Goal: Task Accomplishment & Management: Use online tool/utility

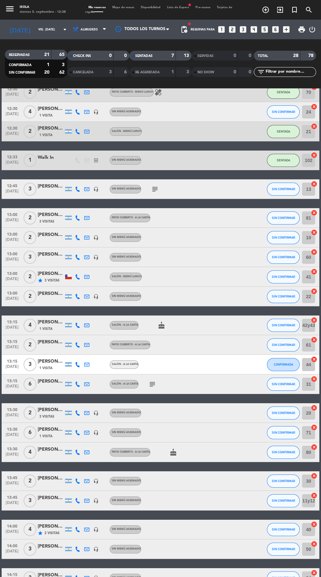
scroll to position [161, 0]
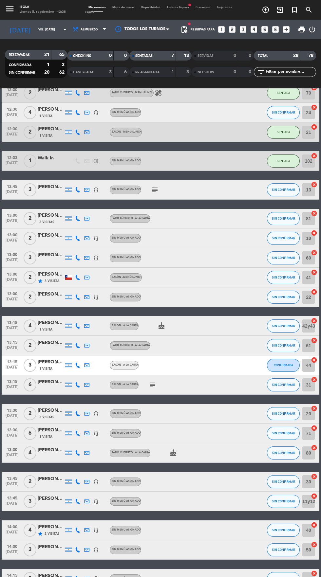
click at [127, 7] on span "Mapa de mesas" at bounding box center [123, 7] width 28 height 3
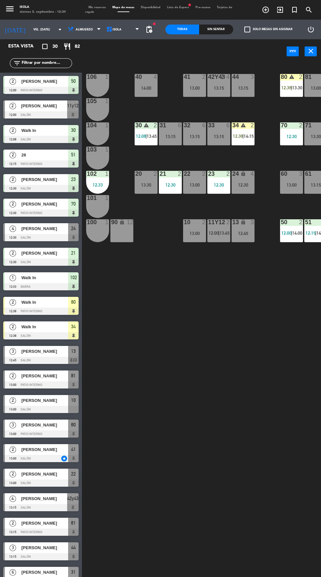
click at [45, 109] on span "[PERSON_NAME]" at bounding box center [44, 105] width 46 height 7
click at [246, 308] on div "40 4 14:00 42y43 block 4 13:15 41 2 13:00 44 3 13:15 80 warning 2 12:38 | 13:30…" at bounding box center [202, 343] width 235 height 563
click at [226, 232] on span "13:45" at bounding box center [224, 232] width 10 height 5
click at [215, 340] on div "40 4 14:00 42y43 block 4 13:15 41 2 13:00 44 3 13:15 80 warning 2 12:38 | 13:30…" at bounding box center [202, 343] width 235 height 563
click at [222, 232] on span "13:45" at bounding box center [224, 232] width 10 height 5
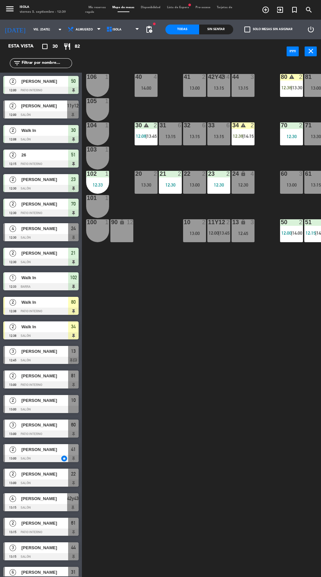
click at [241, 327] on div "40 4 14:00 42y43 block 4 13:15 41 2 13:00 44 3 13:15 80 warning 2 12:38 | 13:30…" at bounding box center [202, 343] width 235 height 563
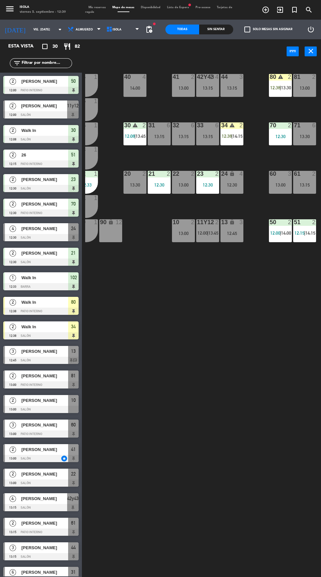
click at [129, 86] on div "14:00" at bounding box center [134, 88] width 23 height 5
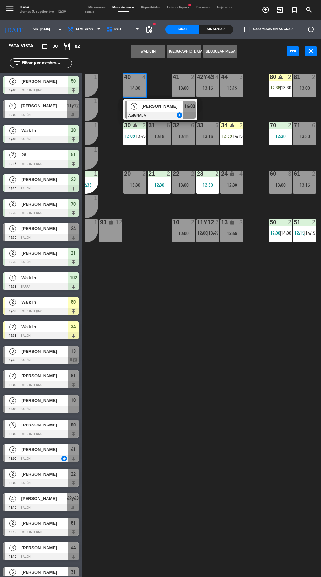
click at [207, 88] on div "13:15" at bounding box center [207, 88] width 23 height 5
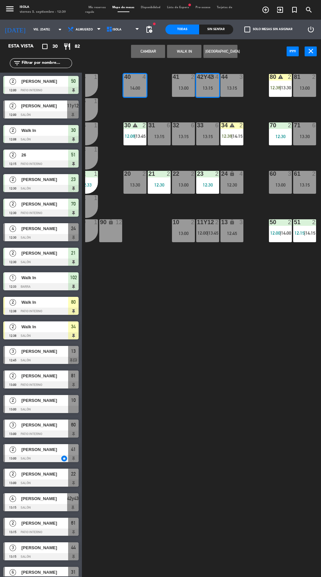
click at [159, 48] on button "Cambiar" at bounding box center [148, 51] width 34 height 13
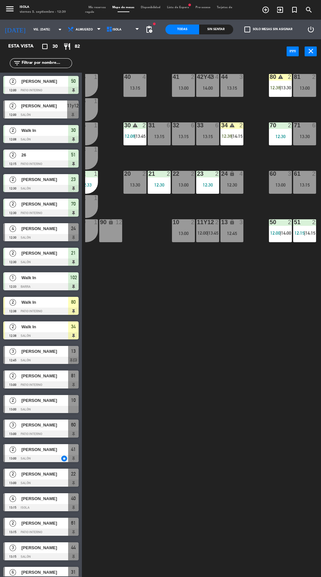
click at [211, 88] on div "14:00" at bounding box center [207, 88] width 23 height 5
click at [232, 279] on div "40 4 13:15 42y43 block 4 14:00 41 2 13:00 44 3 13:15 80 warning 2 12:38 | 13:30…" at bounding box center [202, 343] width 235 height 563
click at [232, 184] on div "12:30" at bounding box center [231, 185] width 23 height 5
click at [255, 276] on div "40 4 13:15 42y43 block 4 14:00 41 2 13:00 44 3 13:15 80 warning 2 12:38 | 13:30…" at bounding box center [202, 343] width 235 height 563
click at [240, 174] on div "4" at bounding box center [241, 174] width 4 height 6
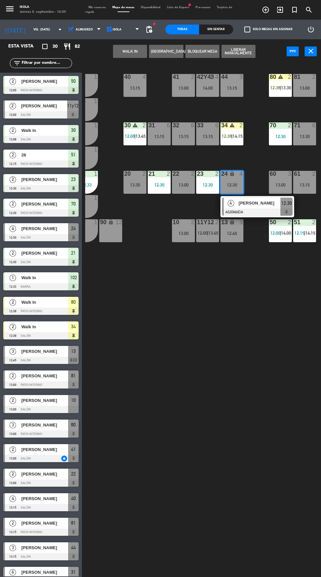
click at [210, 88] on div "14:00" at bounding box center [207, 88] width 23 height 5
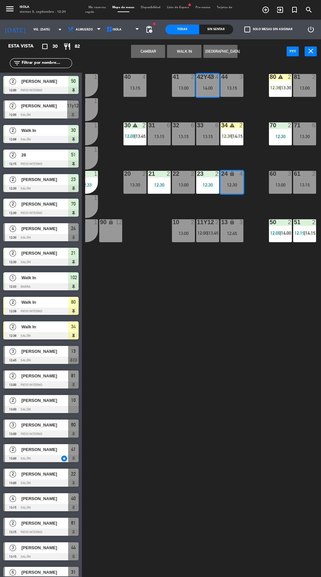
click at [159, 49] on button "Cambiar" at bounding box center [148, 51] width 34 height 13
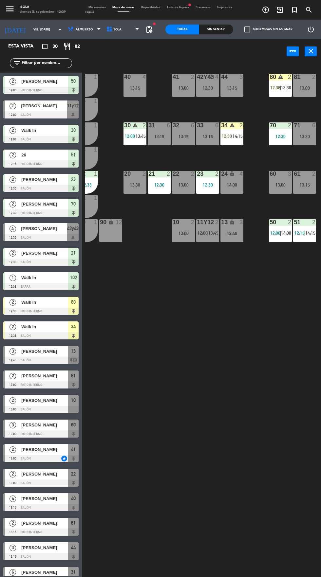
click at [238, 186] on div "14:00" at bounding box center [231, 185] width 23 height 5
click at [238, 293] on div "40 4 13:15 42y43 block 4 12:30 41 2 13:00 44 3 13:15 80 warning 2 12:38 | 13:30…" at bounding box center [202, 343] width 235 height 563
click at [234, 180] on div "24 lock 4 14:00" at bounding box center [231, 182] width 23 height 23
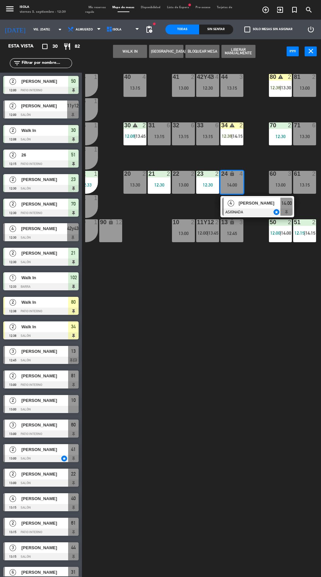
click at [207, 77] on div "block" at bounding box center [207, 77] width 11 height 6
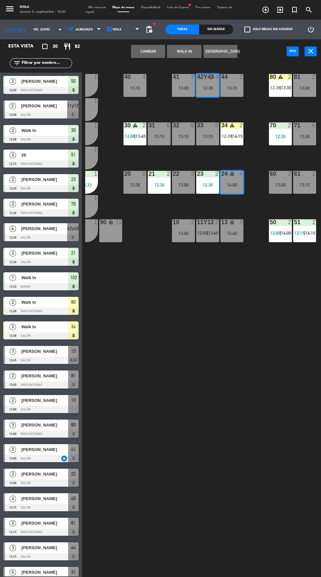
click at [156, 47] on button "Cambiar" at bounding box center [148, 51] width 34 height 13
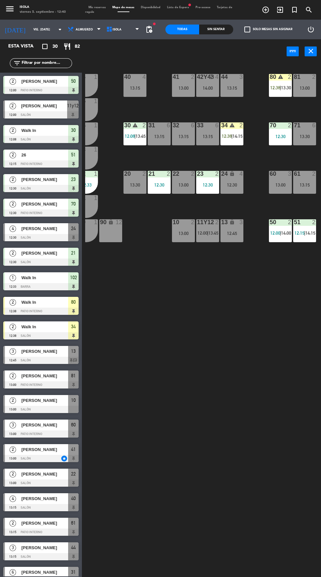
click at [208, 135] on div "13:15" at bounding box center [207, 136] width 23 height 5
click at [204, 303] on div "40 4 13:15 42y43 block 4 14:00 41 2 13:00 44 3 13:15 80 warning 2 12:38 | 13:30…" at bounding box center [202, 343] width 235 height 563
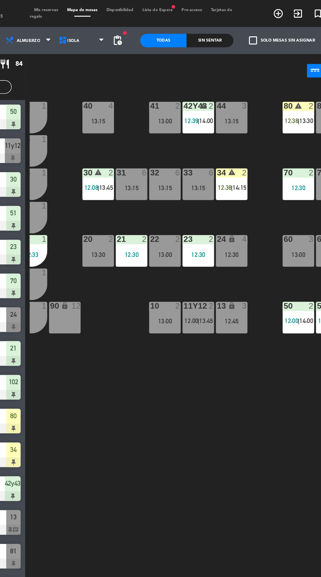
click at [212, 239] on div "11y12 2 12:00 | 13:45" at bounding box center [207, 230] width 23 height 23
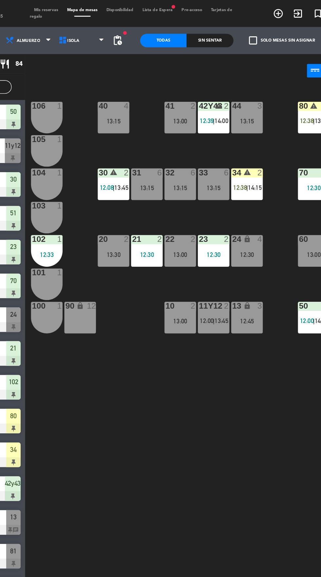
click at [102, 6] on span "Mis reservas" at bounding box center [97, 7] width 24 height 3
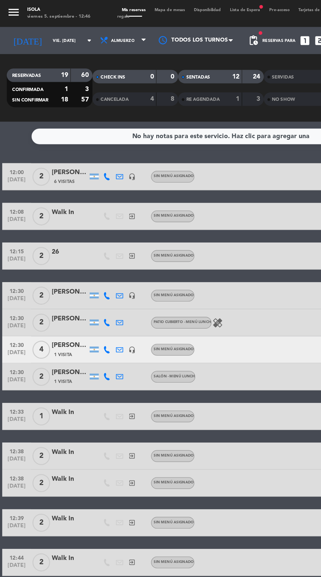
click at [183, 6] on span "Lista de Espera fiber_manual_record" at bounding box center [178, 7] width 28 height 3
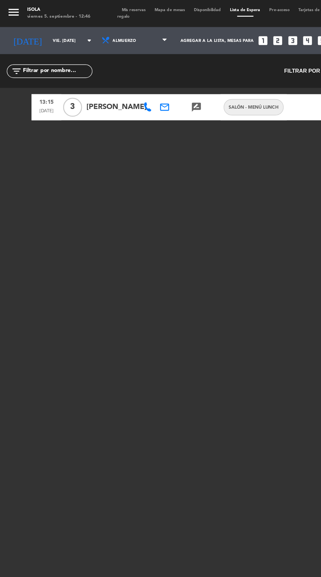
click at [104, 7] on span "Mis reservas" at bounding box center [97, 7] width 24 height 3
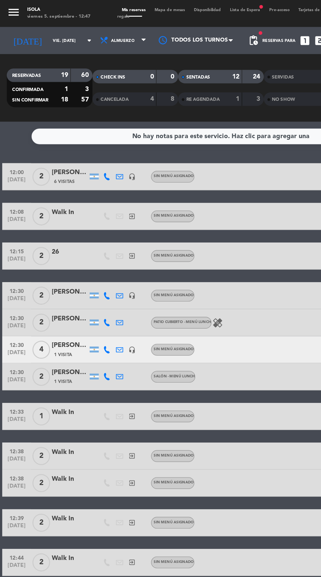
click at [122, 7] on span "Mapa de mesas" at bounding box center [123, 7] width 28 height 3
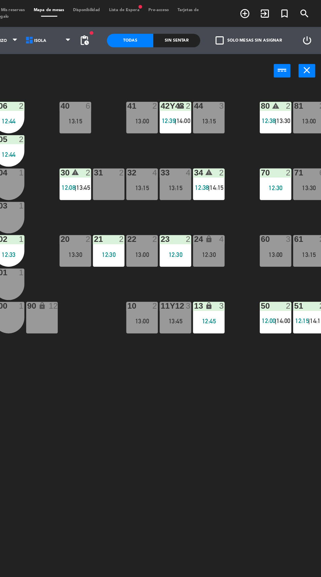
scroll to position [0, 11]
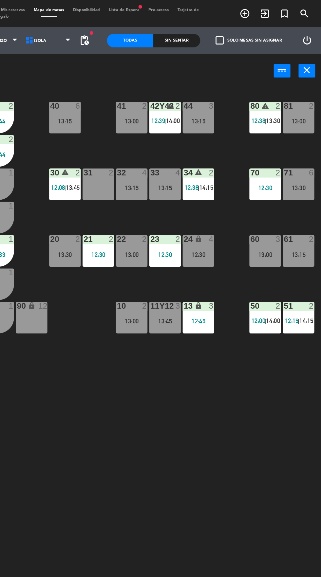
click at [253, 298] on div "40 6 13:15 42y43 warning 2 12:39 | 14:00 41 2 13:00 44 3 13:15 80 warning 2 12:…" at bounding box center [202, 318] width 235 height 513
click at [268, 309] on div "40 6 13:15 42y43 warning 2 12:39 | 14:00 41 2 13:00 44 3 13:15 80 warning 2 12:…" at bounding box center [202, 318] width 235 height 513
click at [241, 184] on div "12:30" at bounding box center [231, 185] width 23 height 5
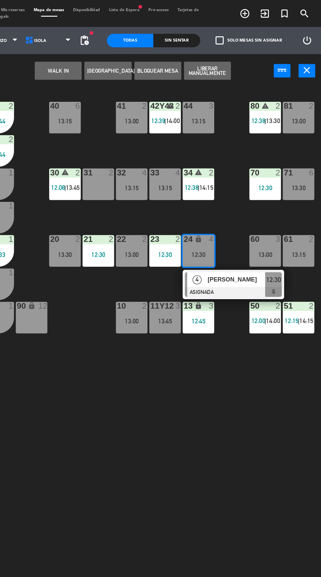
click at [265, 205] on span "[PERSON_NAME]" at bounding box center [259, 203] width 42 height 7
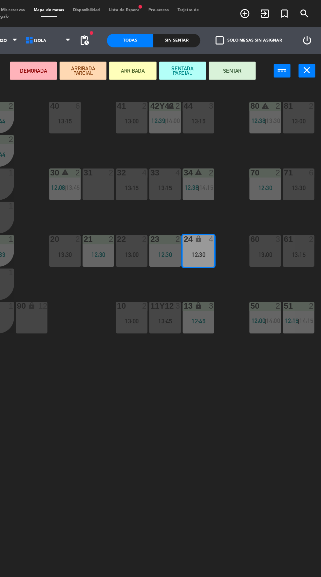
scroll to position [0, 0]
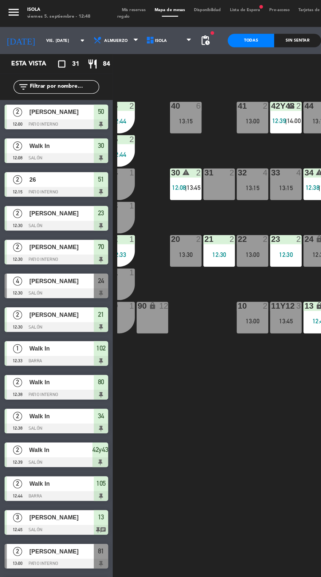
click at [162, 287] on div "40 6 13:15 42y43 warning 2 12:39 | 14:00 41 2 13:00 44 3 13:15 80 warning 2 12:…" at bounding box center [202, 318] width 235 height 513
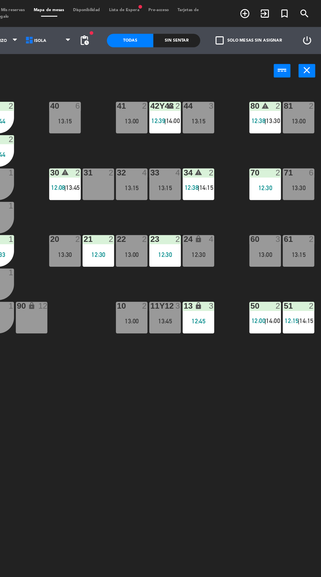
click at [228, 276] on div "40 6 13:15 42y43 warning 2 12:39 | 14:00 41 2 13:00 44 3 13:15 80 warning 2 12:…" at bounding box center [202, 318] width 235 height 513
click at [237, 184] on div "12:30" at bounding box center [231, 185] width 23 height 5
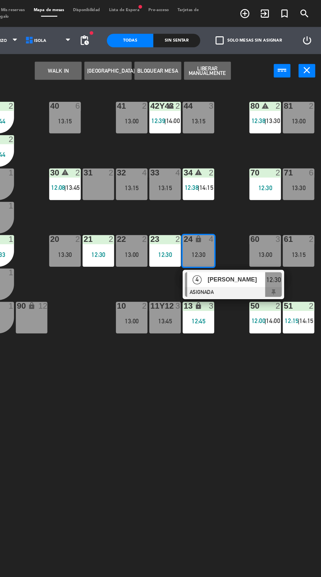
click at [266, 204] on span "[PERSON_NAME]" at bounding box center [259, 203] width 42 height 7
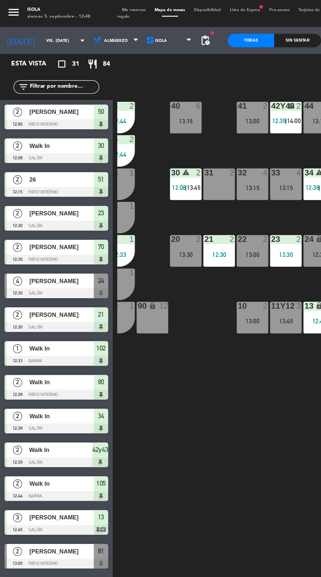
click at [143, 294] on div "40 6 13:15 42y43 warning 2 12:39 | 14:00 41 2 13:00 44 3 13:15 80 warning 2 12:…" at bounding box center [202, 318] width 235 height 513
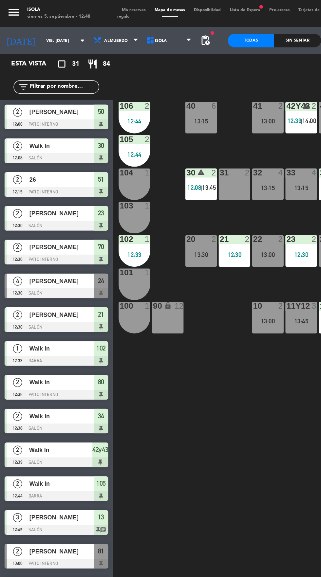
click at [39, 207] on span "[PERSON_NAME]" at bounding box center [44, 203] width 47 height 7
click at [168, 294] on div "40 6 13:15 42y43 warning 2 12:39 | 14:00 41 2 13:00 44 3 13:15 80 warning 2 12:…" at bounding box center [202, 318] width 235 height 513
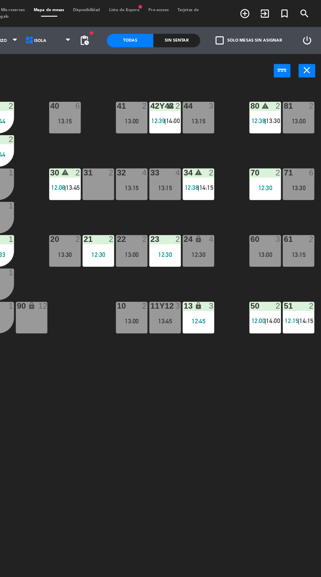
click at [267, 285] on div "40 6 13:15 42y43 warning 2 12:39 | 14:00 41 2 13:00 44 3 13:15 80 warning 2 12:…" at bounding box center [202, 318] width 235 height 513
click at [283, 183] on div "13:00" at bounding box center [280, 185] width 23 height 5
click at [279, 281] on div "40 6 13:15 42y43 warning 2 12:39 | 14:00 41 2 13:00 44 3 13:15 80 warning 2 12:…" at bounding box center [202, 318] width 235 height 513
click at [238, 174] on div "4" at bounding box center [242, 174] width 11 height 6
click at [262, 290] on div "40 6 13:15 42y43 warning 2 12:39 | 14:00 41 2 13:00 44 3 13:15 80 warning 2 12:…" at bounding box center [202, 318] width 235 height 513
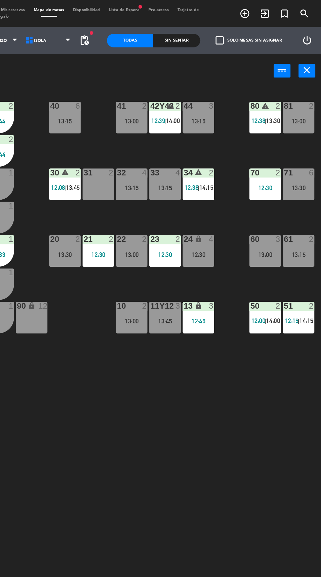
click at [234, 184] on div "12:30" at bounding box center [231, 185] width 23 height 5
click at [207, 276] on div "40 6 13:15 42y43 warning 2 12:39 | 14:00 41 2 13:00 44 3 13:15 80 warning 2 12:…" at bounding box center [202, 318] width 235 height 513
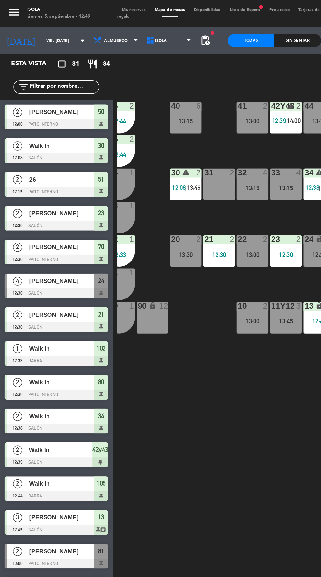
click at [98, 6] on span "Mis reservas" at bounding box center [97, 7] width 24 height 3
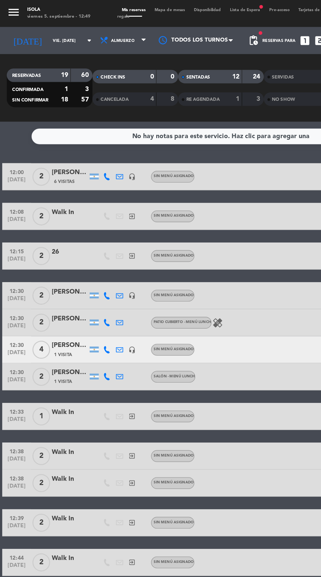
click at [96, 253] on icon "headset_mic" at bounding box center [95, 253] width 5 height 5
click at [98, 255] on icon "headset_mic" at bounding box center [95, 253] width 5 height 5
click at [126, 8] on span "Mapa de mesas" at bounding box center [123, 7] width 28 height 3
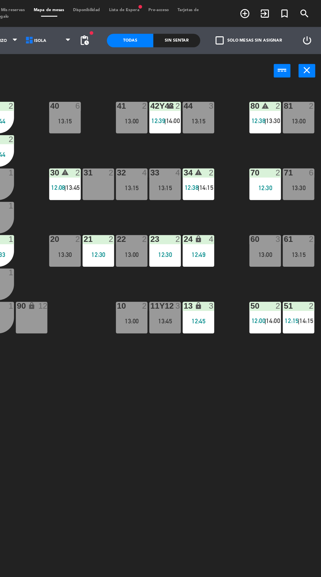
click at [280, 238] on div "50 2 12:00 | 14:00" at bounding box center [280, 230] width 23 height 23
click at [275, 330] on div "40 6 13:15 42y43 warning 2 12:39 | 14:00 41 2 13:00 44 3 13:15 80 warning 2 12:…" at bounding box center [202, 318] width 235 height 513
click at [177, 6] on span "Lista de Espera fiber_manual_record" at bounding box center [178, 7] width 28 height 3
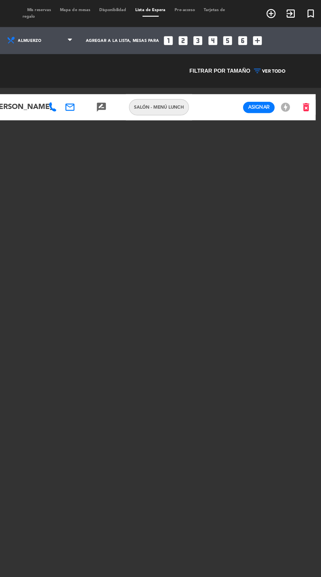
click at [97, 8] on span "Mis reservas" at bounding box center [97, 7] width 24 height 3
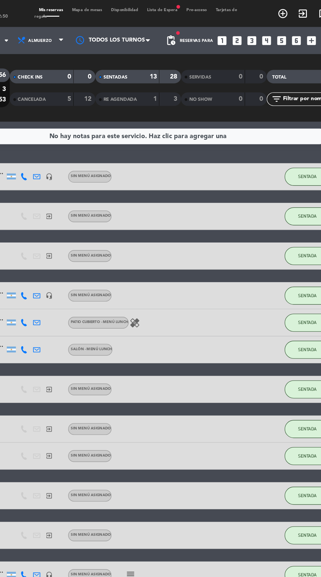
click at [123, 7] on span "Mapa de mesas" at bounding box center [123, 7] width 28 height 3
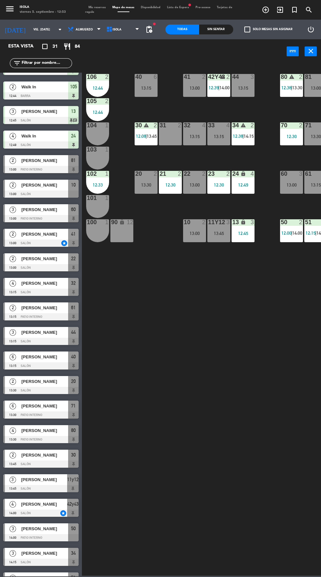
scroll to position [257, 0]
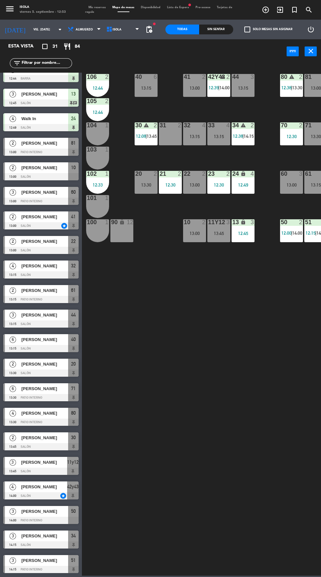
click at [102, 9] on span "Mis reservas" at bounding box center [97, 7] width 24 height 3
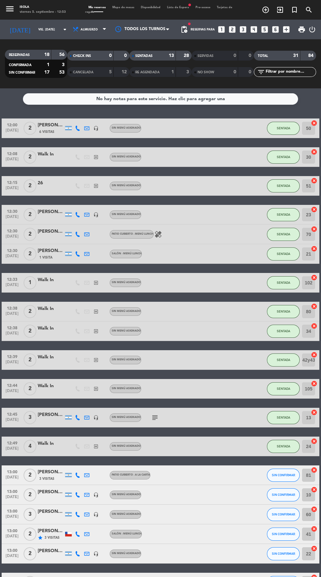
click at [116, 71] on div "12" at bounding box center [121, 72] width 12 height 8
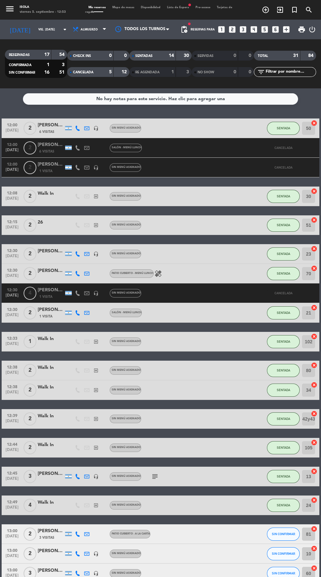
click at [130, 7] on span "Mapa de mesas" at bounding box center [123, 7] width 28 height 3
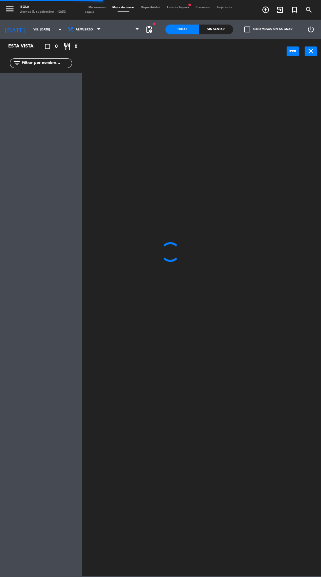
click at [103, 7] on span "Mis reservas" at bounding box center [97, 7] width 24 height 3
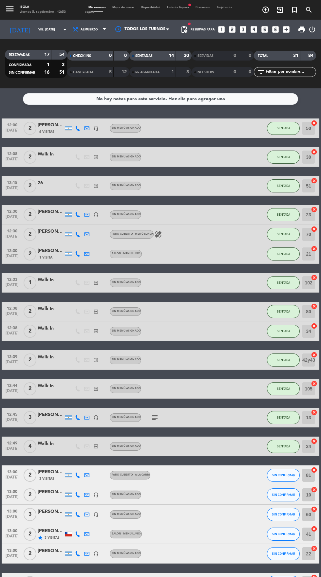
click at [130, 7] on span "Mapa de mesas" at bounding box center [123, 7] width 28 height 3
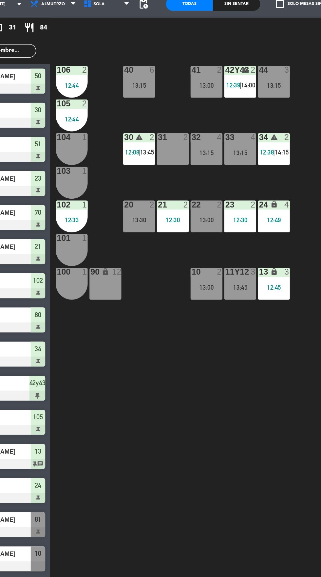
click at [141, 135] on span "12:08" at bounding box center [141, 135] width 10 height 5
click at [180, 282] on div "40 6 13:15 42y43 warning 2 12:39 | 14:00 41 2 13:00 44 3 13:15 80 warning 2 12:…" at bounding box center [202, 318] width 235 height 513
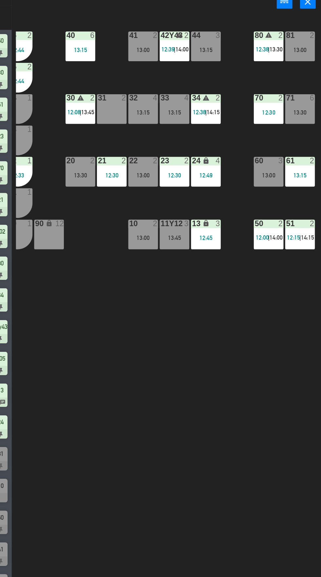
click at [213, 234] on div "13:45" at bounding box center [207, 233] width 23 height 5
click at [235, 301] on div "40 6 13:15 42y43 warning 2 12:39 | 14:00 41 2 13:00 44 3 13:15 80 warning 2 12:…" at bounding box center [202, 318] width 235 height 513
click at [131, 88] on div "13:15" at bounding box center [134, 88] width 23 height 5
click at [231, 287] on div "40 6 13:15 42y43 warning 2 12:39 | 14:00 41 2 13:00 44 3 13:15 80 warning 2 12:…" at bounding box center [202, 318] width 235 height 513
click at [307, 134] on div "13:30" at bounding box center [304, 136] width 23 height 5
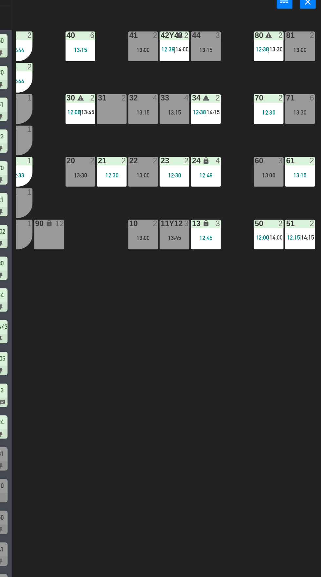
click at [261, 276] on div "40 6 13:15 42y43 warning 2 12:39 | 14:00 41 2 13:00 44 3 13:15 80 warning 2 12:…" at bounding box center [202, 318] width 235 height 513
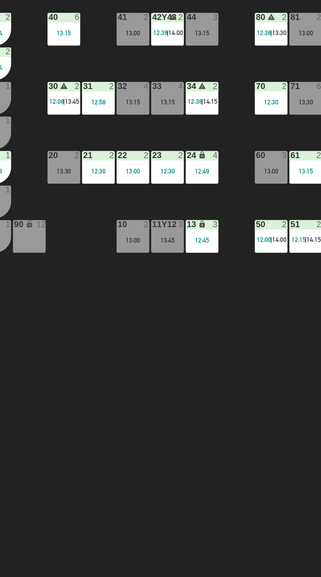
scroll to position [0, 11]
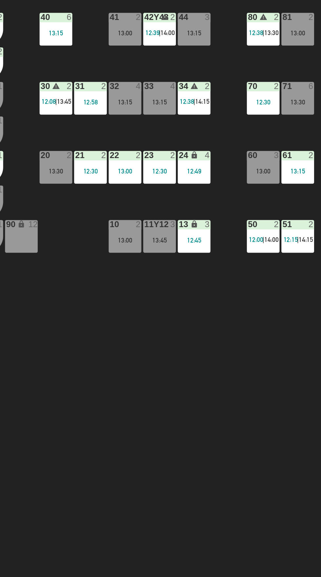
click at [220, 321] on div "40 6 13:15 42y43 warning 2 12:39 | 14:00 41 2 13:00 44 3 13:15 80 warning 2 12:…" at bounding box center [202, 318] width 235 height 513
click at [208, 231] on div "13:45" at bounding box center [207, 233] width 23 height 5
click at [229, 315] on div "40 6 13:15 42y43 warning 2 12:39 | 14:00 41 2 13:00 44 3 13:15 80 warning 2 12:…" at bounding box center [202, 318] width 235 height 513
click at [206, 239] on div "11y12 3 13:45" at bounding box center [207, 230] width 23 height 23
click at [231, 318] on div "40 6 13:15 42y43 warning 2 12:39 | 14:00 41 2 13:00 44 3 13:15 80 warning 2 12:…" at bounding box center [202, 318] width 235 height 513
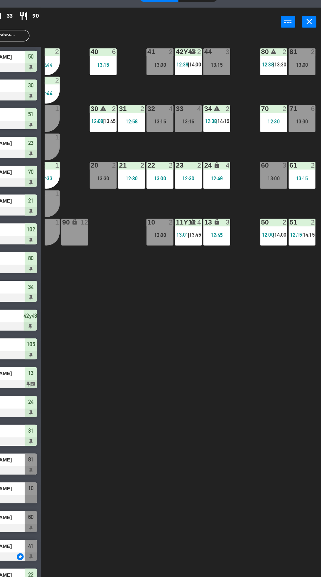
click at [231, 136] on span "12:38" at bounding box center [226, 135] width 10 height 5
click at [251, 282] on div "40 6 13:15 42y43 warning 2 12:39 | 14:00 41 2 13:00 44 3 13:15 80 warning 2 12:…" at bounding box center [202, 318] width 235 height 513
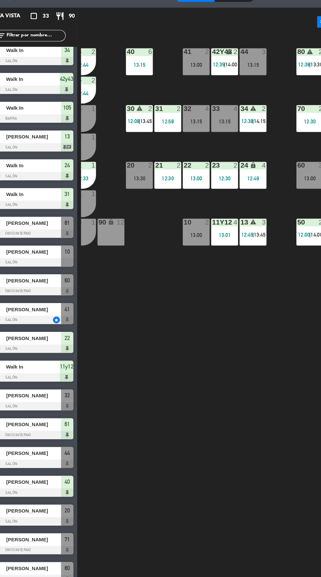
click at [184, 229] on div "10 2 13:00" at bounding box center [183, 230] width 23 height 23
click at [218, 327] on div "40 6 13:15 42y43 warning 2 12:39 | 14:00 41 2 13:00 44 3 13:15 80 warning 2 12:…" at bounding box center [202, 318] width 235 height 513
click at [186, 88] on div "13:00" at bounding box center [183, 88] width 23 height 5
click at [208, 274] on div "40 6 13:15 42y43 warning 2 12:39 | 14:00 41 2 13:00 44 3 13:15 80 warning 2 12:…" at bounding box center [202, 318] width 235 height 513
click at [133, 179] on div "20 2 13:30" at bounding box center [134, 182] width 23 height 23
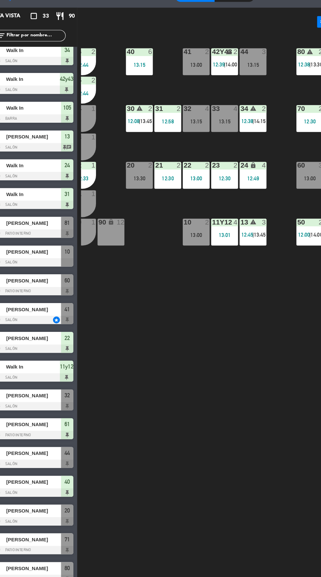
click at [207, 284] on div "40 6 13:15 42y43 warning 2 12:39 | 14:00 41 2 13:00 44 3 13:15 80 warning 2 12:…" at bounding box center [202, 318] width 235 height 513
click at [135, 184] on div "13:30" at bounding box center [134, 185] width 23 height 5
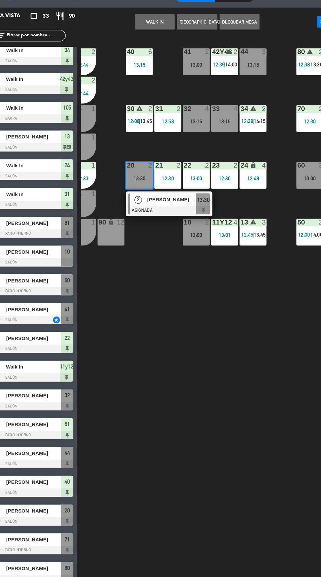
click at [183, 233] on div "13:00" at bounding box center [183, 233] width 23 height 5
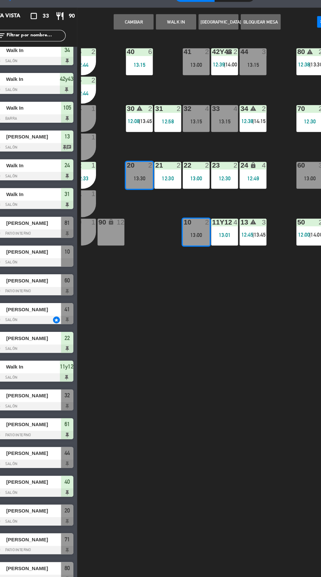
click at [134, 49] on button "Cambiar" at bounding box center [130, 51] width 34 height 13
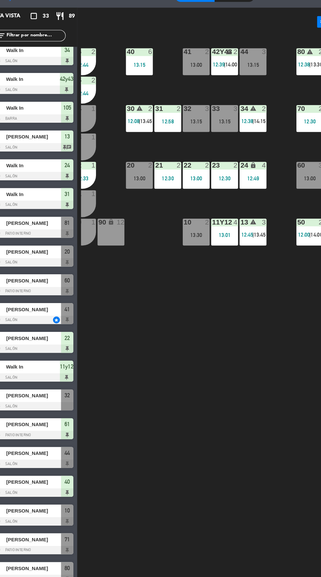
click at [189, 233] on div "13:30" at bounding box center [183, 233] width 23 height 5
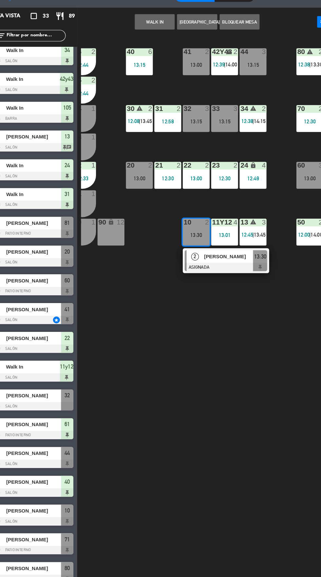
click at [212, 257] on div at bounding box center [208, 260] width 70 height 7
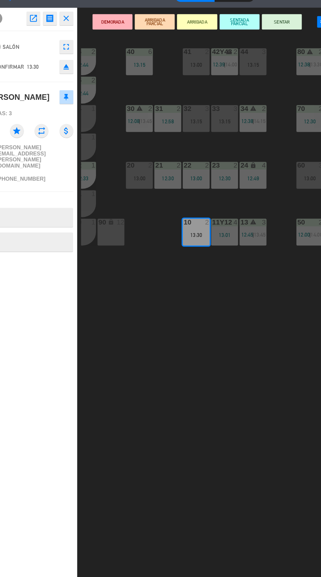
click at [257, 51] on button "SENTAR" at bounding box center [256, 51] width 34 height 13
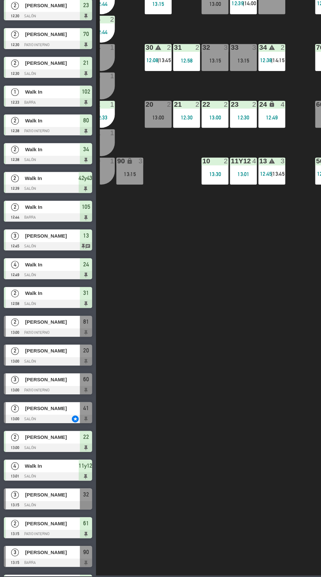
scroll to position [0, 0]
click at [135, 184] on div "13:00" at bounding box center [134, 185] width 23 height 5
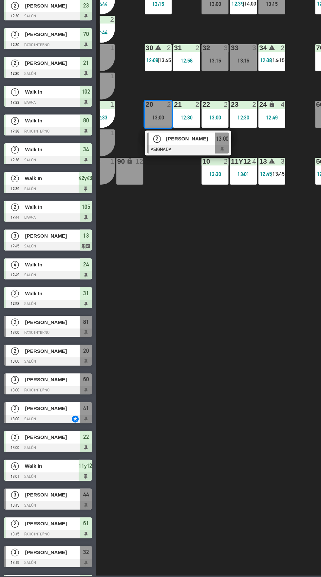
click at [161, 201] on span "[PERSON_NAME]" at bounding box center [163, 203] width 42 height 7
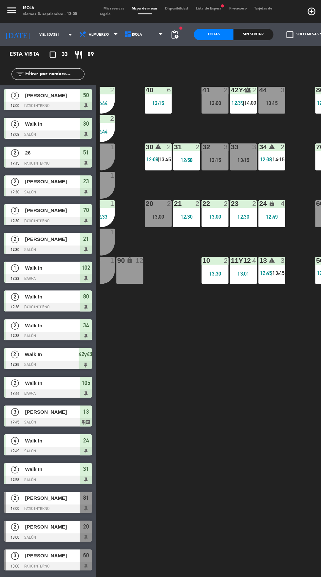
click at [134, 174] on div at bounding box center [135, 174] width 11 height 6
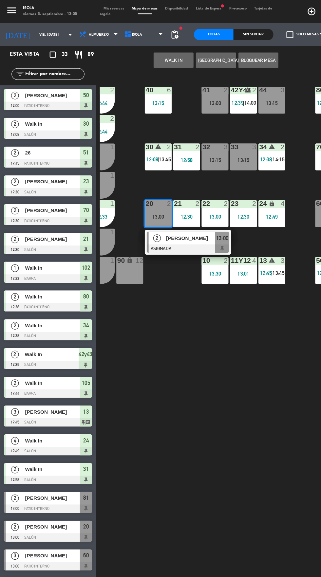
click at [161, 205] on span "[PERSON_NAME]" at bounding box center [163, 203] width 42 height 7
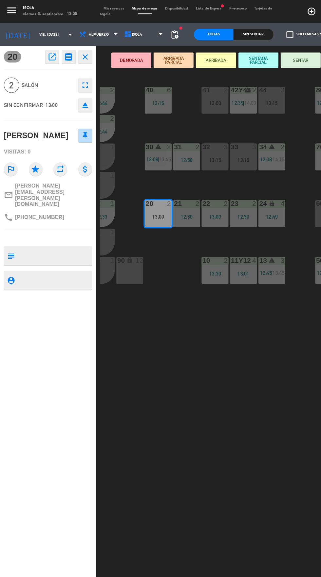
click at [256, 51] on button "SENTAR" at bounding box center [256, 51] width 34 height 13
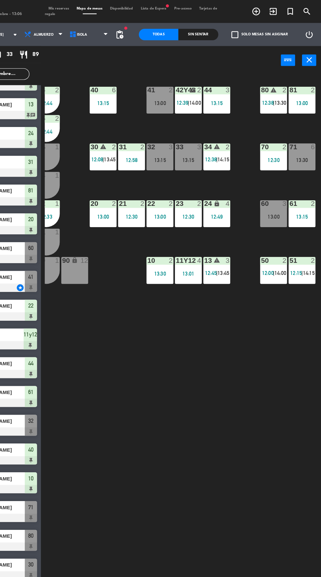
click at [183, 224] on div at bounding box center [183, 222] width 11 height 6
click at [220, 316] on div "40 6 13:15 42y43 warning 2 12:39 | 14:00 41 2 13:00 44 3 13:15 80 warning 2 12:…" at bounding box center [202, 318] width 235 height 513
click at [222, 299] on div "40 6 13:15 42y43 warning 2 12:39 | 14:00 41 2 13:00 44 3 13:15 80 warning 2 12:…" at bounding box center [202, 318] width 235 height 513
click at [192, 85] on div "41 2 13:00" at bounding box center [183, 85] width 23 height 23
click at [219, 274] on div "40 6 13:15 42y43 warning 2 12:39 | 14:00 41 2 13:00 44 3 13:15 80 warning 2 12:…" at bounding box center [202, 318] width 235 height 513
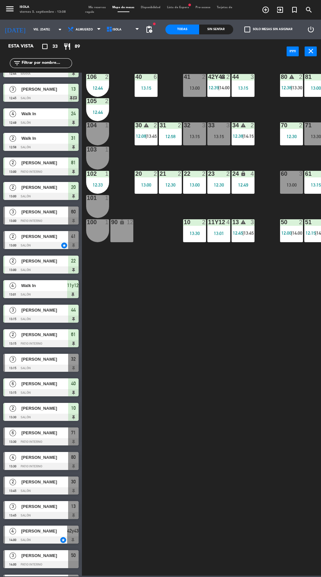
scroll to position [0, 11]
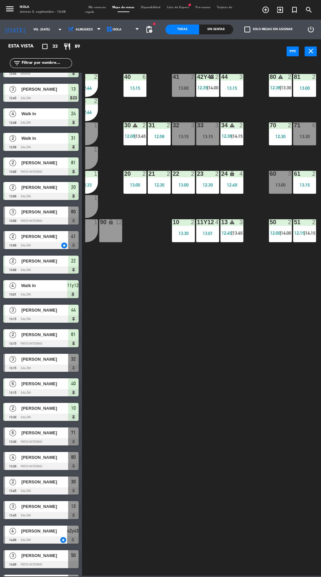
click at [281, 184] on div "13:00" at bounding box center [280, 185] width 23 height 5
click at [255, 295] on div "40 6 13:15 42y43 warning 2 12:39 | 14:00 41 2 13:00 44 3 13:15 80 warning 2 12:…" at bounding box center [202, 318] width 235 height 513
click at [280, 184] on div "13:00" at bounding box center [280, 185] width 23 height 5
click at [266, 295] on div "40 6 13:15 42y43 warning 2 12:39 | 14:00 41 2 13:00 44 3 13:15 80 warning 2 12:…" at bounding box center [202, 318] width 235 height 513
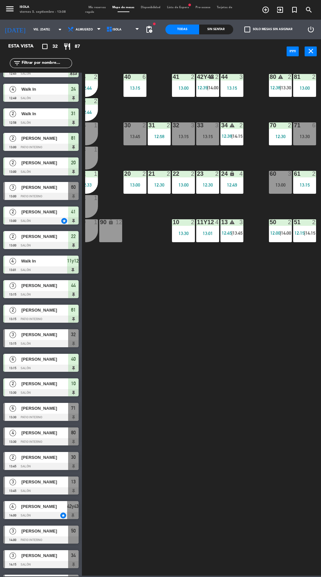
click at [262, 298] on div "40 6 13:15 42y43 warning 2 12:39 | 14:00 41 2 13:00 44 3 13:15 80 warning 2 12:…" at bounding box center [202, 318] width 235 height 513
click at [250, 304] on div "40 6 13:15 42y43 warning 2 12:39 | 14:00 41 2 13:00 44 3 13:15 80 warning 2 12:…" at bounding box center [202, 318] width 235 height 513
click at [161, 186] on div "12:30" at bounding box center [159, 185] width 23 height 5
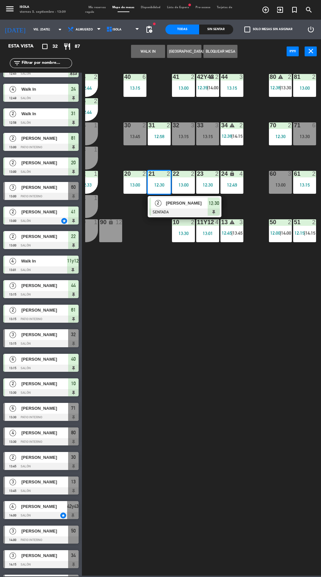
click at [180, 209] on div at bounding box center [184, 211] width 70 height 7
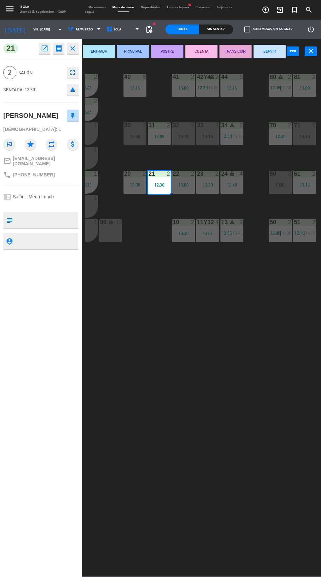
click at [139, 49] on button "PRINCIPAL" at bounding box center [133, 51] width 32 height 13
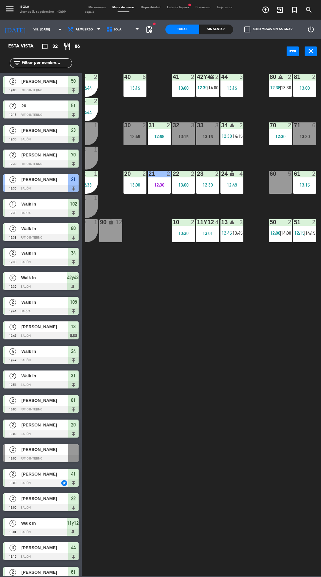
click at [209, 185] on div "12:30" at bounding box center [207, 185] width 23 height 5
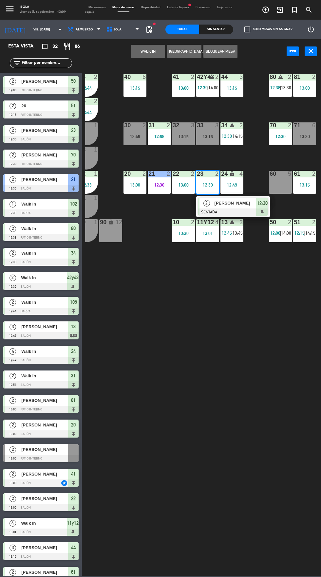
click at [232, 209] on div at bounding box center [233, 211] width 70 height 7
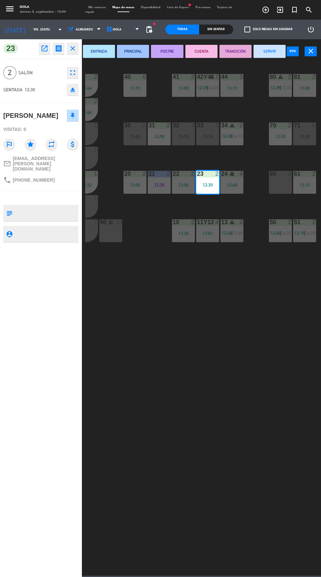
click at [175, 52] on button "POSTRE" at bounding box center [167, 51] width 32 height 13
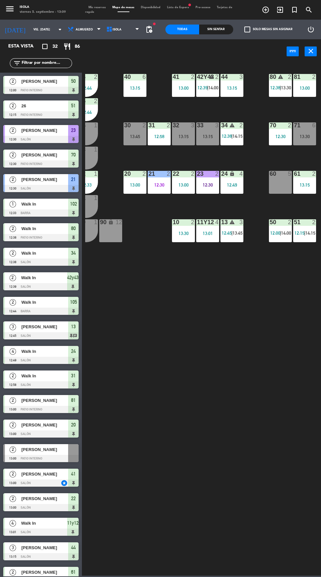
click at [233, 175] on icon "lock" at bounding box center [232, 174] width 6 height 6
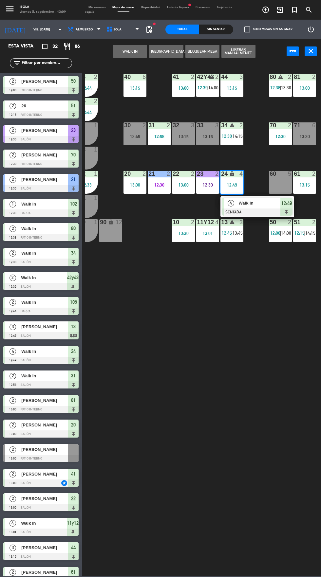
click at [254, 203] on span "Walk In" at bounding box center [259, 203] width 42 height 7
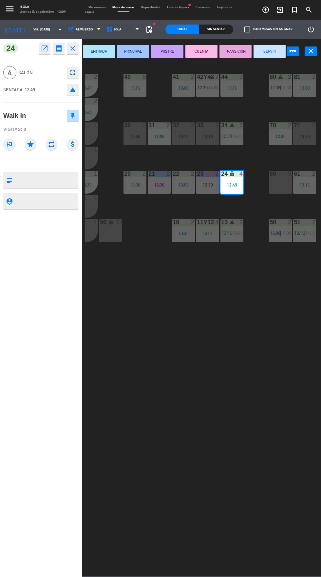
click at [107, 55] on button "ENTRADA" at bounding box center [99, 51] width 32 height 13
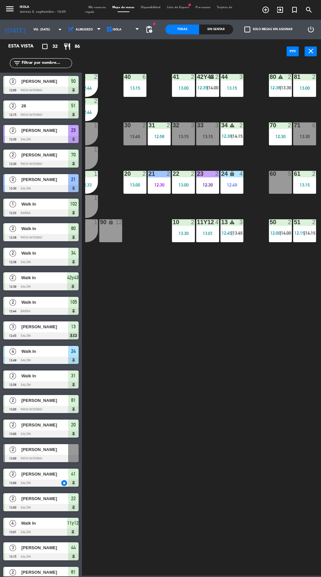
click at [280, 233] on span "|" at bounding box center [279, 232] width 1 height 5
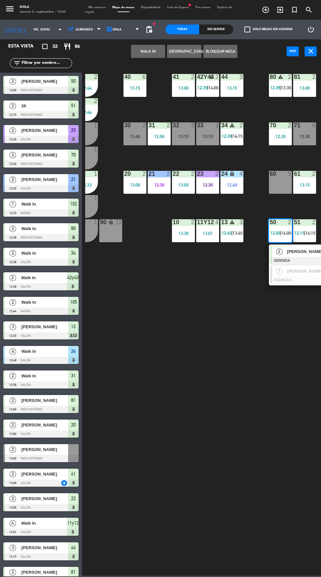
click at [290, 260] on div at bounding box center [305, 260] width 70 height 7
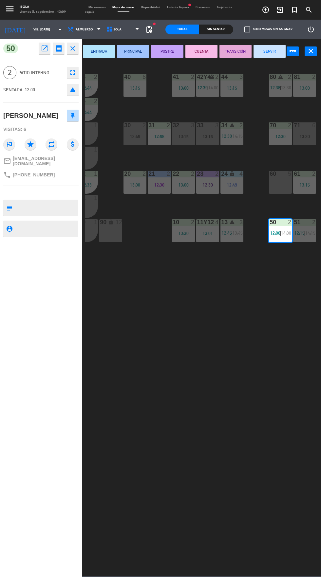
click at [143, 52] on button "PRINCIPAL" at bounding box center [133, 51] width 32 height 13
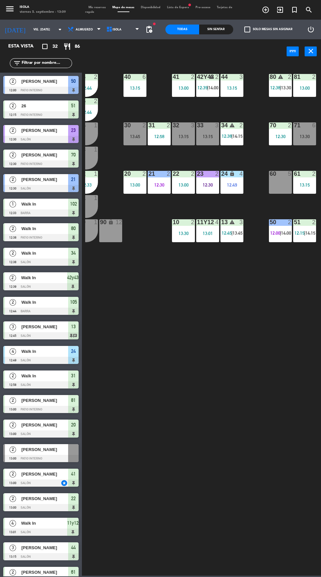
click at [304, 228] on div "51 2 12:15 | 14:15" at bounding box center [304, 230] width 23 height 23
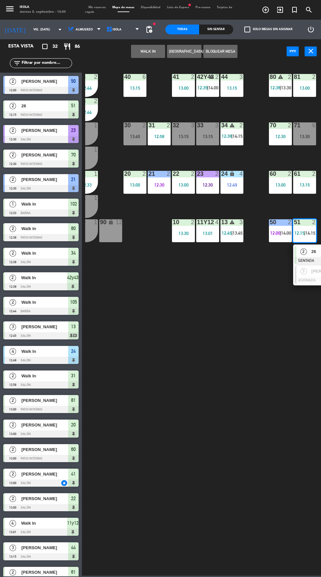
click at [309, 248] on div "2" at bounding box center [303, 251] width 14 height 11
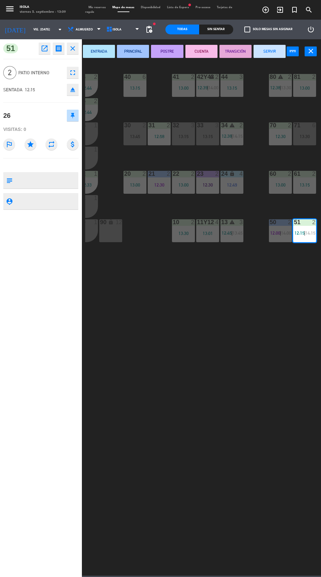
click at [174, 54] on button "POSTRE" at bounding box center [167, 51] width 32 height 13
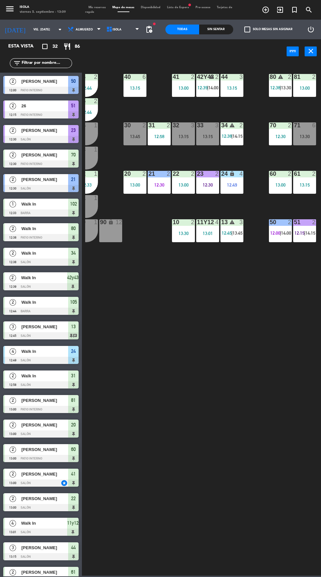
click at [282, 233] on span "14:00" at bounding box center [286, 232] width 10 height 5
click at [279, 357] on div "40 6 13:15 42y43 warning 2 12:39 | 14:00 41 2 13:00 44 3 13:15 80 warning 2 12:…" at bounding box center [202, 318] width 235 height 513
click at [232, 136] on span "|" at bounding box center [231, 135] width 1 height 5
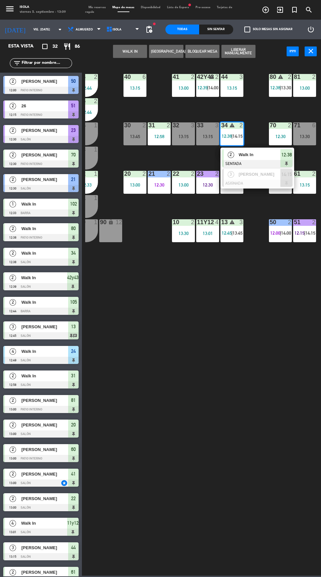
click at [266, 157] on span "Walk In" at bounding box center [259, 154] width 42 height 7
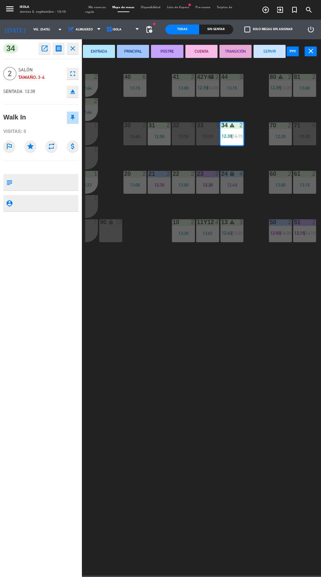
click at [145, 52] on button "PRINCIPAL" at bounding box center [133, 51] width 32 height 13
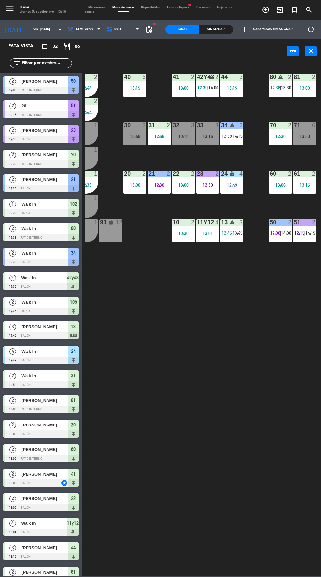
click at [286, 233] on span "14:00" at bounding box center [286, 232] width 10 height 5
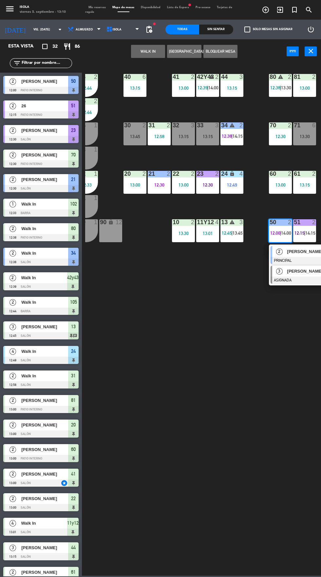
click at [303, 276] on div "[PERSON_NAME]" at bounding box center [307, 271] width 43 height 11
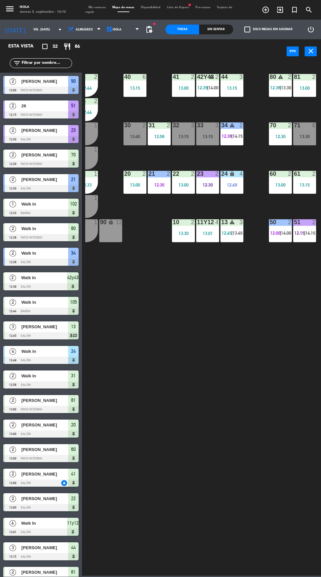
scroll to position [0, 0]
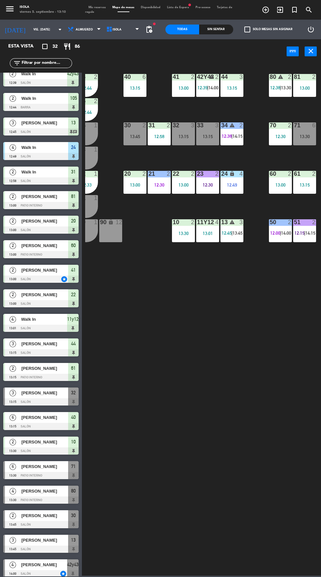
click at [268, 370] on div "40 6 13:15 42y43 warning 2 12:39 | 14:00 41 2 13:00 44 3 13:15 80 warning 2 12:…" at bounding box center [202, 318] width 235 height 513
click at [276, 345] on div "40 6 13:15 42y43 warning 2 12:39 | 14:00 41 2 13:00 44 3 13:15 80 warning 2 12:…" at bounding box center [202, 318] width 235 height 513
click at [281, 83] on div "80 warning 2 12:38 | 13:30" at bounding box center [280, 85] width 23 height 23
click at [260, 326] on div "40 6 13:15 42y43 warning 2 12:39 | 14:00 41 2 13:00 44 3 13:15 80 warning 2 12:…" at bounding box center [202, 318] width 235 height 513
click at [208, 86] on span "|" at bounding box center [207, 87] width 1 height 5
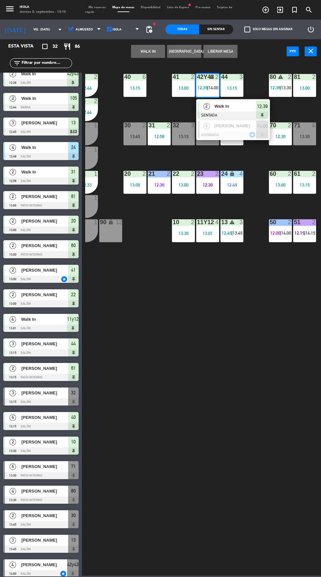
click at [232, 113] on div at bounding box center [233, 115] width 70 height 7
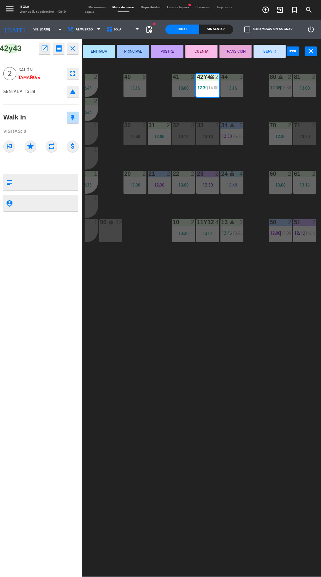
click at [137, 54] on button "PRINCIPAL" at bounding box center [133, 51] width 32 height 13
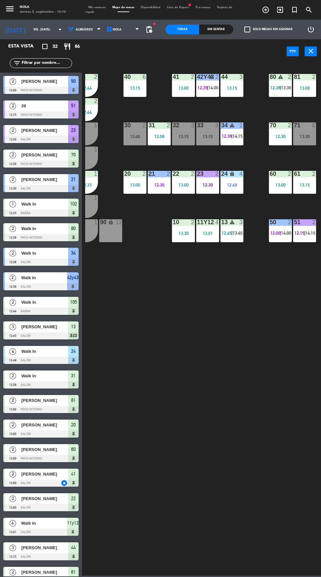
click at [250, 318] on div "40 6 13:15 42y43 warning 2 12:39 | 14:00 41 2 13:00 44 3 13:15 80 warning 2 12:…" at bounding box center [202, 318] width 235 height 513
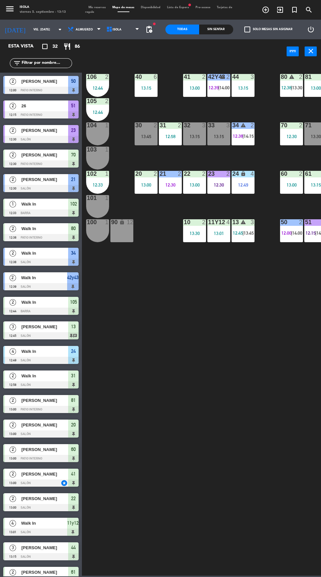
click at [153, 136] on div "13:45" at bounding box center [145, 136] width 23 height 5
click at [207, 265] on div "40 6 13:15 42y43 warning 2 12:39 | 14:00 41 2 13:00 44 3 13:15 80 warning 2 12:…" at bounding box center [202, 318] width 235 height 513
click at [215, 334] on div "40 6 13:15 42y43 warning 2 12:39 | 14:00 41 2 13:00 44 3 13:15 80 warning 2 12:…" at bounding box center [202, 318] width 235 height 513
click at [145, 137] on div "13:45" at bounding box center [145, 136] width 23 height 5
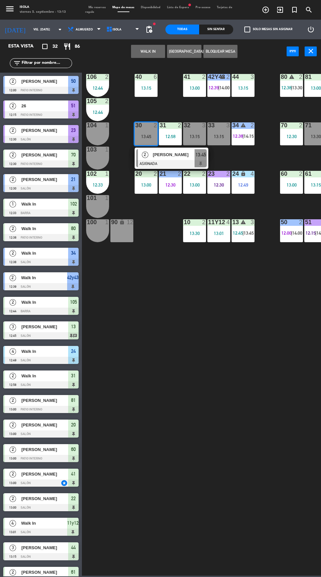
click at [173, 151] on div "[PERSON_NAME]" at bounding box center [173, 154] width 43 height 11
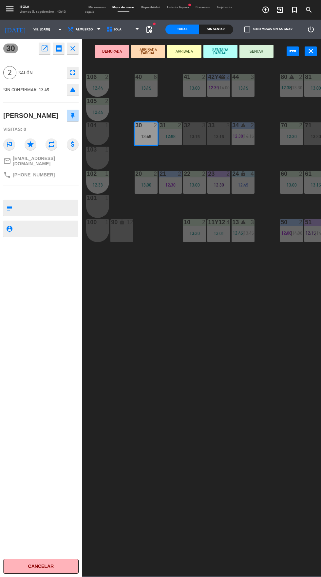
click at [222, 184] on div "12:30" at bounding box center [218, 185] width 23 height 5
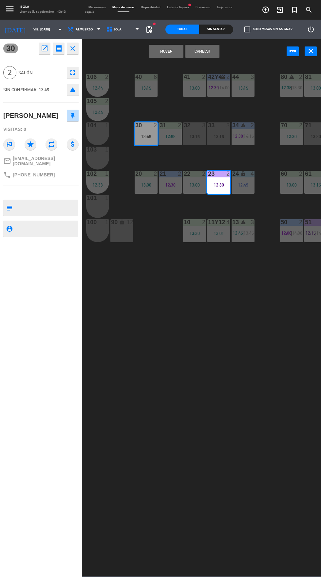
click at [166, 51] on button "Mover" at bounding box center [166, 51] width 34 height 13
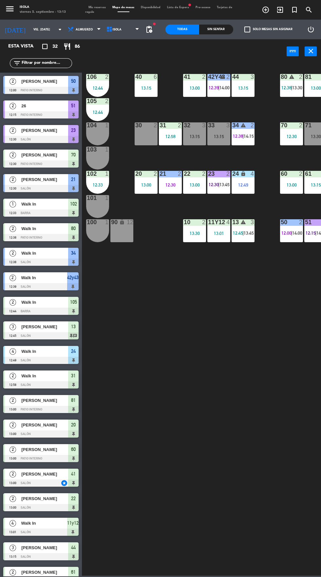
scroll to position [130, 0]
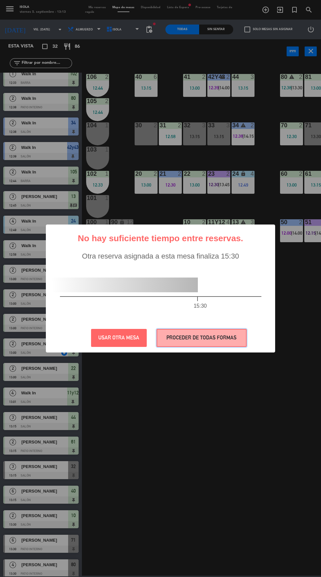
click at [212, 338] on button "PROCEDER DE TODAS FORMAS" at bounding box center [201, 338] width 90 height 18
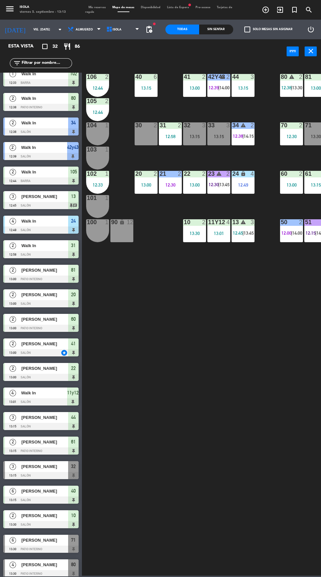
click at [247, 368] on div "40 6 13:15 42y43 warning 2 12:39 | 14:00 41 2 13:00 44 3 13:15 80 warning 2 12:…" at bounding box center [202, 318] width 235 height 513
click at [148, 134] on div "30 2" at bounding box center [145, 133] width 23 height 23
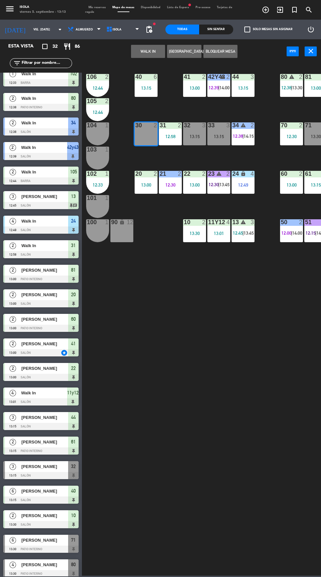
click at [153, 48] on button "WALK IN" at bounding box center [148, 51] width 34 height 13
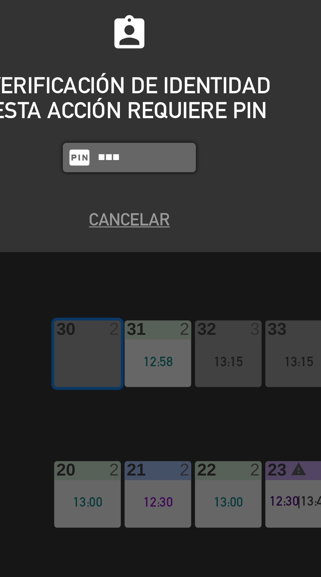
type input "5575"
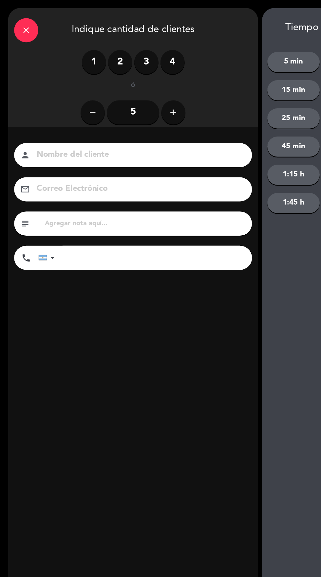
click at [97, 50] on label "2" at bounding box center [98, 51] width 20 height 20
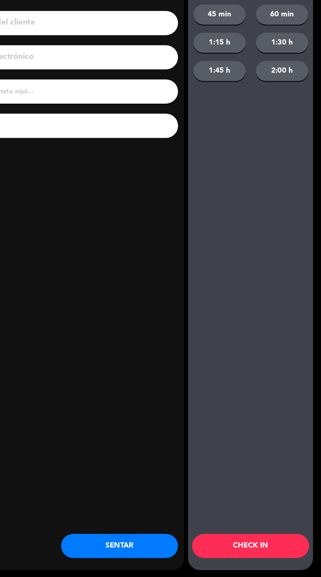
scroll to position [0, 0]
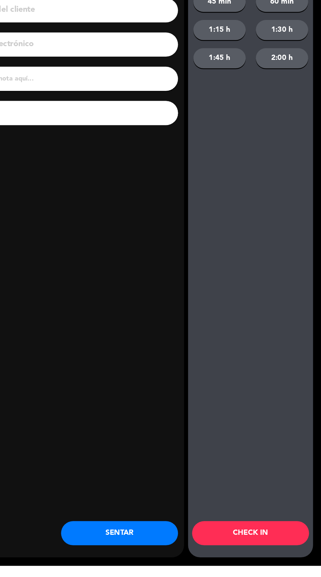
click at [176, 560] on button "SENTAR" at bounding box center [157, 551] width 95 height 20
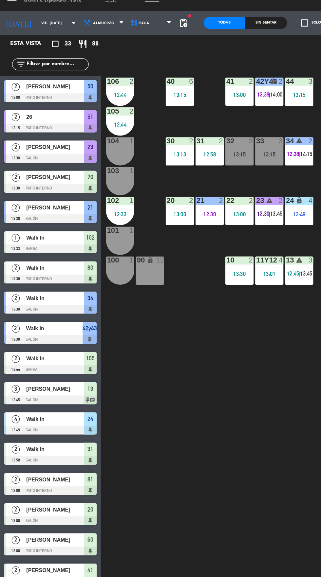
scroll to position [0, 11]
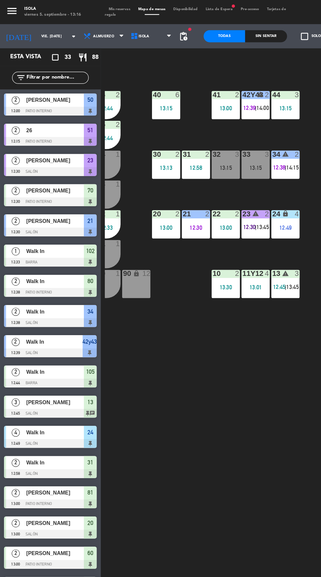
click at [101, 7] on span "Mis reservas" at bounding box center [97, 7] width 24 height 3
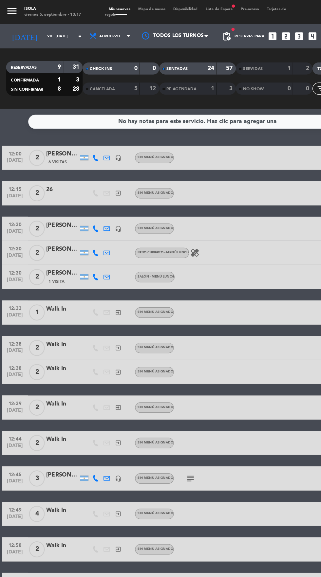
click at [130, 7] on span "Mapa de mesas" at bounding box center [123, 7] width 28 height 3
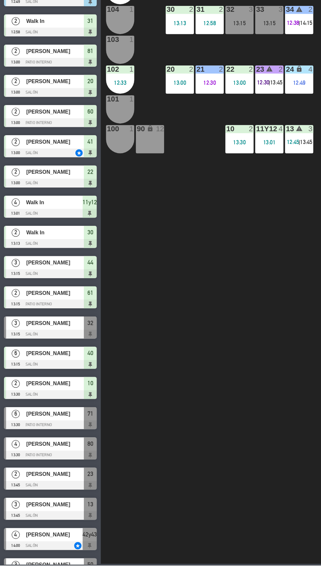
scroll to position [240, 0]
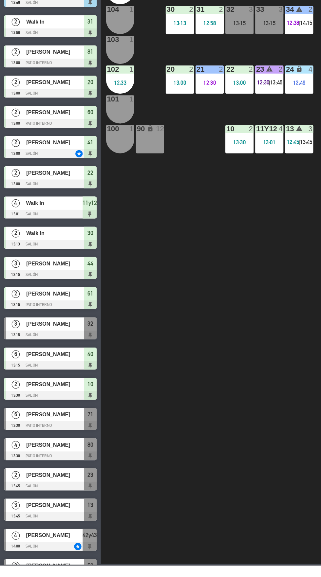
click at [59, 459] on div "[PERSON_NAME]" at bounding box center [44, 454] width 47 height 11
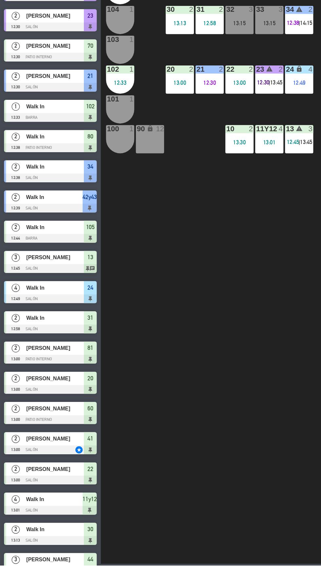
scroll to position [90, 0]
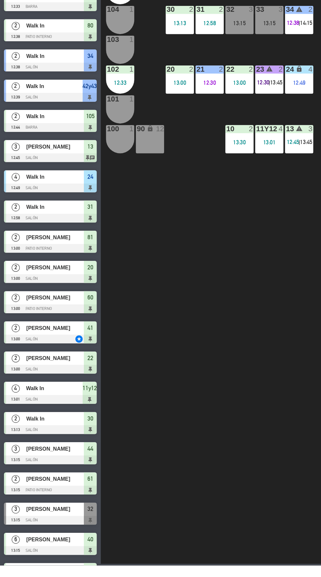
click at [170, 462] on div "40 6 13:15 42y43 warning 2 12:39 | 14:00 41 2 13:00 44 3 13:15 80 warning 2 12:…" at bounding box center [202, 318] width 235 height 513
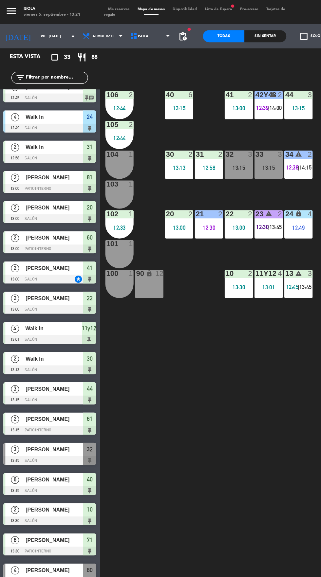
scroll to position [0, 11]
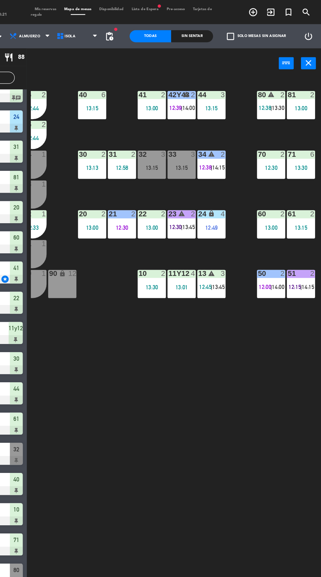
click at [159, 183] on div "12:30" at bounding box center [159, 185] width 23 height 5
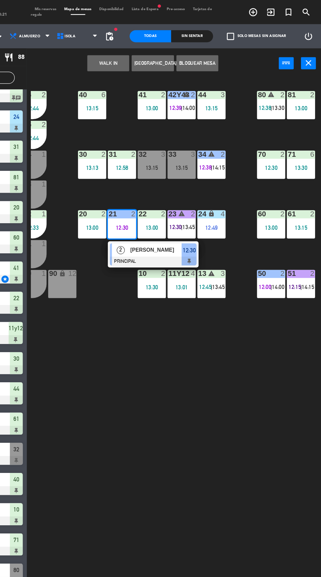
click at [189, 203] on span "[PERSON_NAME]" at bounding box center [187, 203] width 42 height 7
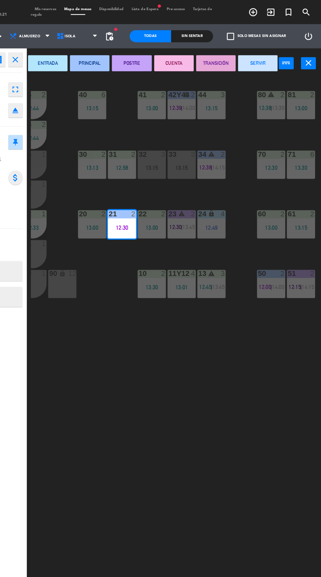
click at [173, 54] on button "POSTRE" at bounding box center [167, 51] width 32 height 13
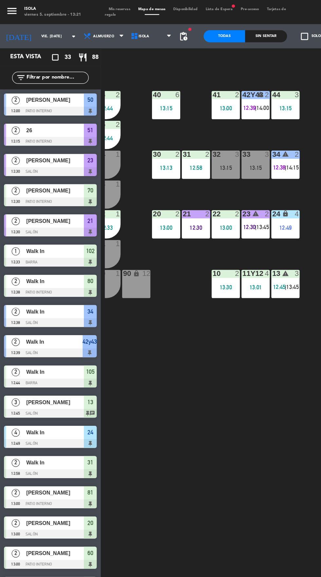
click at [182, 184] on div "13:00" at bounding box center [183, 185] width 23 height 5
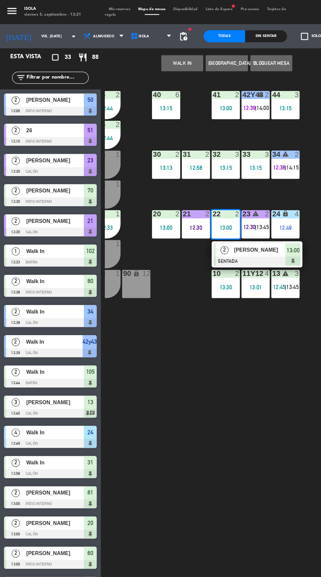
click at [210, 207] on div "[PERSON_NAME]" at bounding box center [210, 203] width 43 height 11
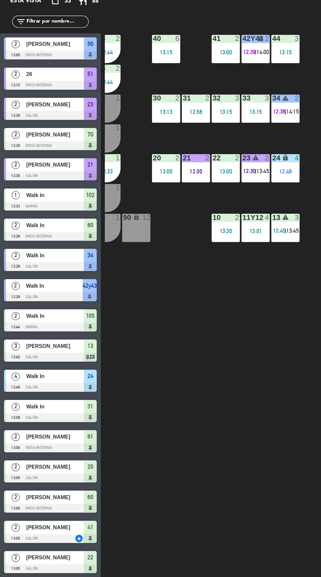
click at [178, 363] on div "40 6 13:15 42y43 warning 2 12:39 | 14:00 41 2 13:00 44 3 13:15 80 warning 2 12:…" at bounding box center [202, 318] width 235 height 513
click at [164, 133] on div "31 2 12:58" at bounding box center [159, 133] width 23 height 23
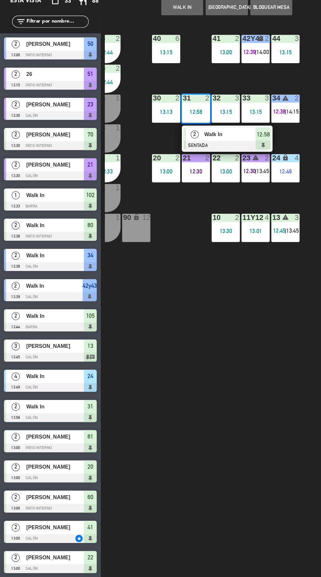
click at [181, 156] on span "Walk In" at bounding box center [187, 154] width 42 height 7
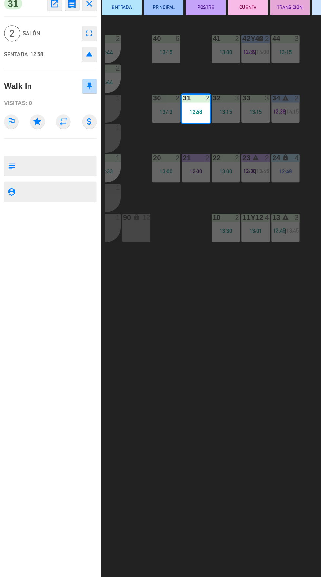
click at [135, 51] on button "PRINCIPAL" at bounding box center [133, 51] width 32 height 13
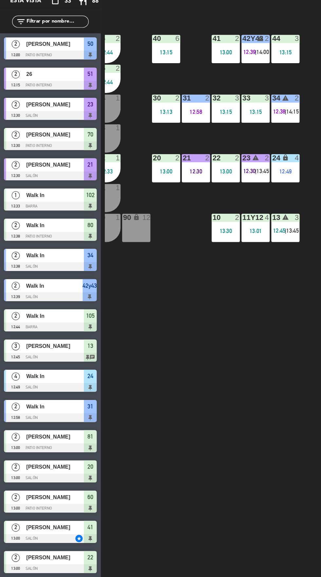
click at [180, 284] on div "40 6 13:15 42y43 warning 2 12:39 | 14:00 41 2 13:00 44 3 13:15 80 warning 2 12:…" at bounding box center [202, 318] width 235 height 513
click at [182, 82] on div "41 2 13:00" at bounding box center [183, 85] width 23 height 23
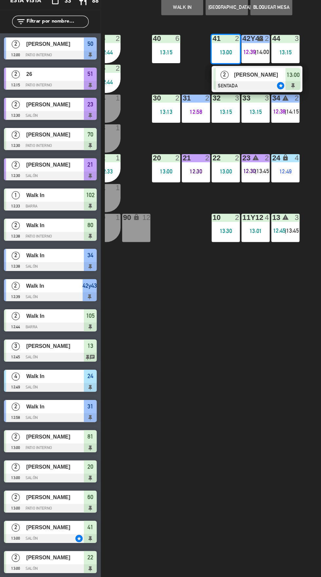
click at [205, 105] on span "[PERSON_NAME]" at bounding box center [211, 106] width 42 height 7
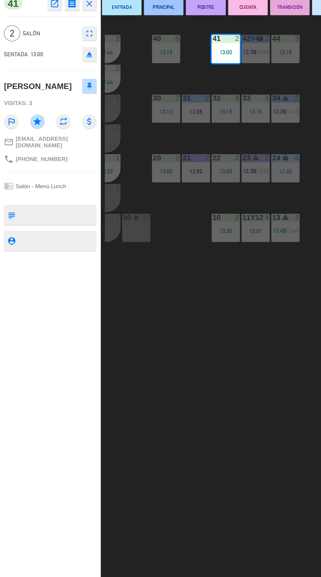
click at [108, 55] on button "ENTRADA" at bounding box center [99, 51] width 32 height 13
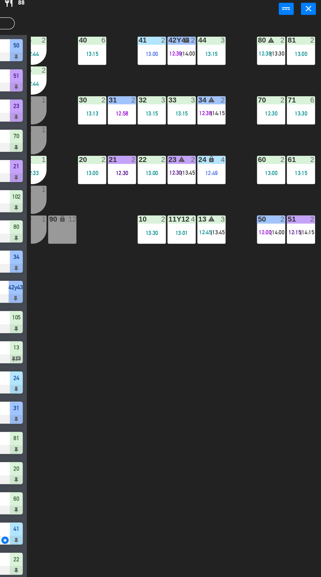
click at [307, 84] on div "81 2 13:00" at bounding box center [304, 85] width 23 height 23
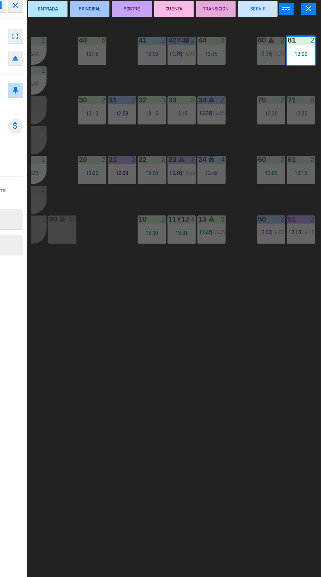
click at [102, 51] on button "ENTRADA" at bounding box center [99, 51] width 32 height 13
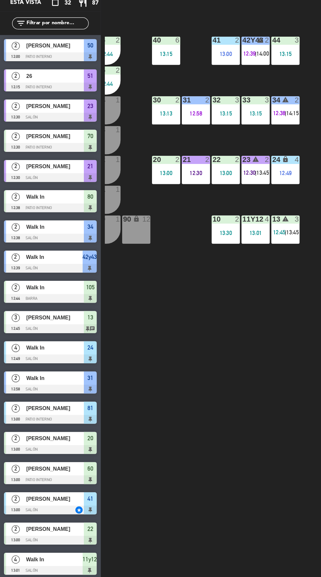
click at [213, 88] on span "14:00" at bounding box center [213, 87] width 10 height 5
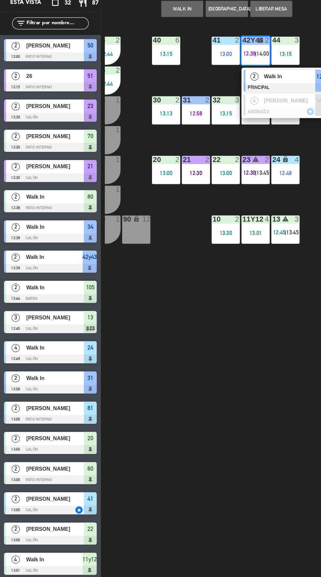
click at [226, 107] on span "Walk In" at bounding box center [235, 106] width 42 height 7
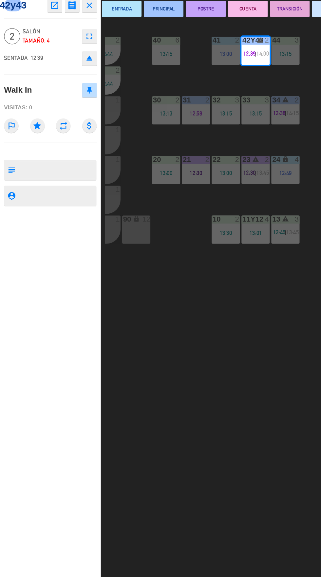
click at [178, 49] on button "POSTRE" at bounding box center [167, 51] width 32 height 13
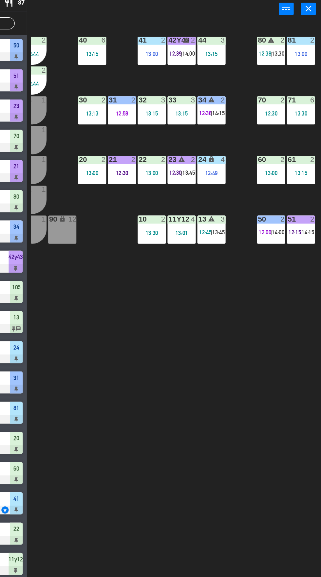
click at [305, 136] on div "13:30" at bounding box center [304, 136] width 23 height 5
click at [277, 287] on div "40 6 13:15 42y43 warning 2 12:39 | 14:00 41 2 13:00 44 3 13:15 80 warning 2 12:…" at bounding box center [202, 318] width 235 height 513
click at [281, 88] on div "13:30" at bounding box center [285, 87] width 9 height 5
click at [291, 270] on div "40 6 13:15 42y43 warning 2 12:39 | 14:00 41 2 13:00 44 3 13:15 80 warning 2 12:…" at bounding box center [202, 318] width 235 height 513
click at [287, 231] on span "14:00" at bounding box center [286, 232] width 10 height 5
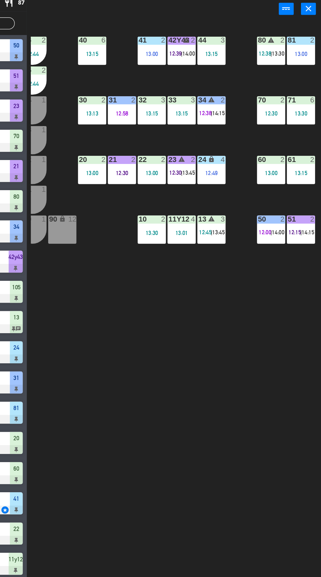
click at [287, 324] on div "40 6 13:15 42y43 warning 2 12:39 | 14:00 41 2 13:00 44 3 13:15 80 warning 2 12:…" at bounding box center [202, 318] width 235 height 513
click at [305, 233] on span "|" at bounding box center [304, 232] width 1 height 5
click at [276, 338] on div "40 6 13:15 42y43 warning 2 12:39 | 14:00 41 2 13:00 44 3 13:15 80 warning 2 12:…" at bounding box center [202, 318] width 235 height 513
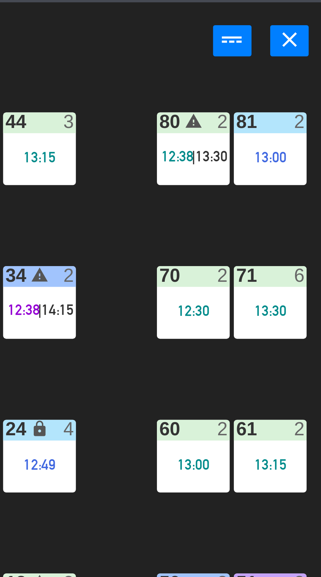
scroll to position [0, 0]
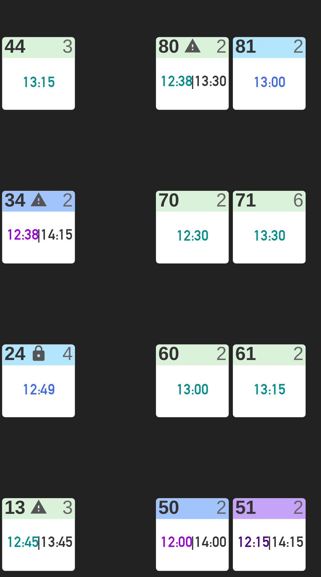
click at [280, 89] on span "|" at bounding box center [279, 87] width 1 height 5
click at [299, 154] on div "40 6 13:15 42y43 warning 2 12:39 | 14:00 41 2 13:00 44 3 13:15 80 warning 2 12:…" at bounding box center [202, 318] width 235 height 513
click at [289, 83] on div "80 warning 2 12:38 | 13:30" at bounding box center [280, 85] width 23 height 23
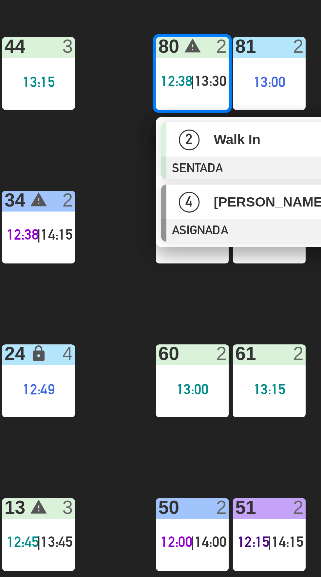
click at [303, 134] on div at bounding box center [305, 134] width 70 height 7
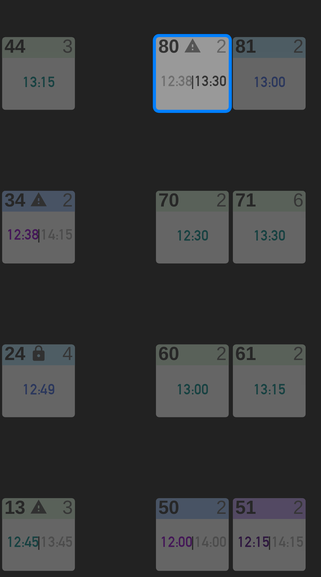
click at [287, 132] on div "70 2 12:30" at bounding box center [280, 133] width 23 height 23
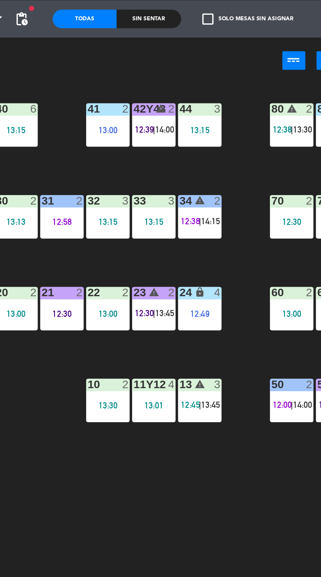
click at [246, 91] on div "44 3 13:15" at bounding box center [242, 85] width 23 height 23
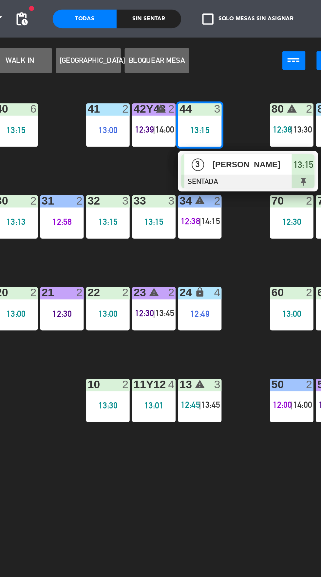
click at [276, 172] on div "60" at bounding box center [280, 174] width 11 height 6
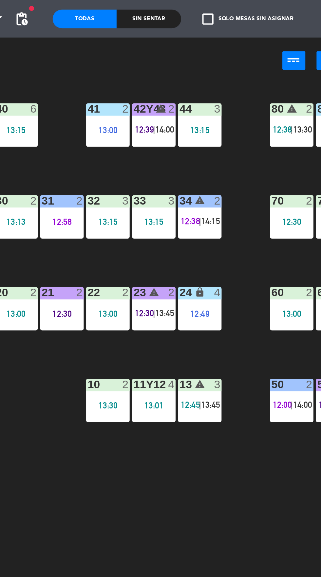
click at [268, 149] on div "40 6 13:15 42y43 warning 2 12:39 | 14:00 41 2 13:00 44 3 13:15 80 warning 2 12:…" at bounding box center [202, 318] width 235 height 513
click at [214, 87] on span "12:39" at bounding box center [213, 87] width 10 height 5
click at [259, 253] on div "40 6 13:15 42y43 warning 2 12:39 | 14:00 41 2 13:00 44 3 13:15 80 warning 2 12:…" at bounding box center [202, 318] width 235 height 513
click at [243, 130] on div "34 warning 2 12:38 | 14:15" at bounding box center [242, 133] width 23 height 23
click at [269, 265] on div "40 6 13:15 42y43 warning 2 12:39 | 14:00 41 2 13:00 44 3 13:15 80 warning 2 12:…" at bounding box center [202, 318] width 235 height 513
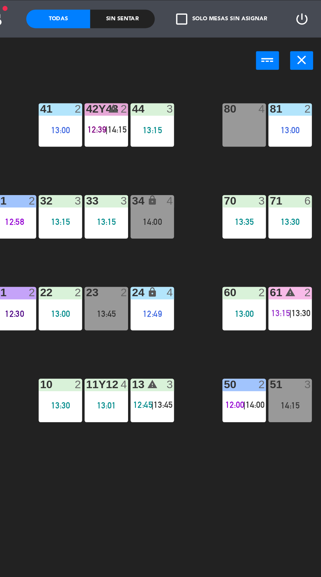
click at [204, 86] on span "12:39" at bounding box center [202, 87] width 10 height 5
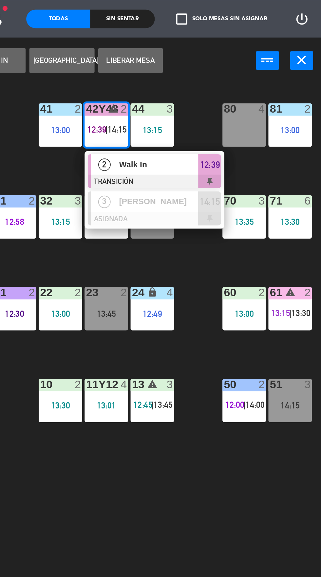
click at [215, 103] on span "Walk In" at bounding box center [235, 106] width 42 height 7
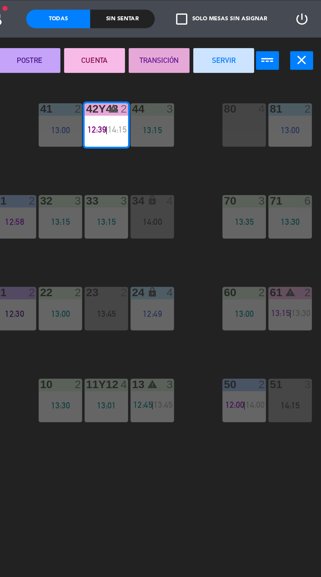
click at [270, 53] on button "SERVIR" at bounding box center [269, 51] width 32 height 13
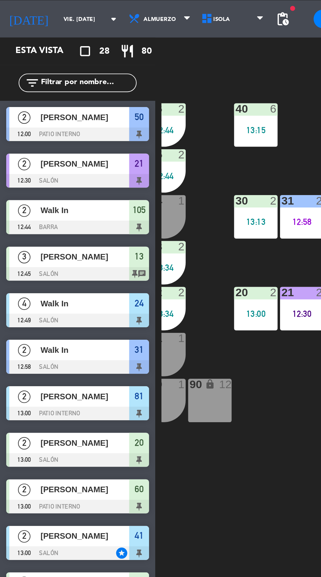
click at [134, 241] on div "40 6 13:15 42y43 block 3 14:15 41 2 13:00 44 3 13:15 80 4 81 2 13:00 106 2 12:4…" at bounding box center [202, 318] width 235 height 513
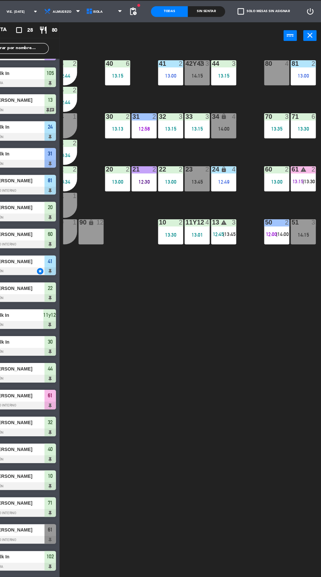
click at [235, 143] on div "34 lock 4 14:00" at bounding box center [231, 133] width 23 height 23
click at [258, 272] on div "40 6 13:15 42y43 block 3 14:15 41 2 13:00 44 3 13:15 80 4 81 2 13:00 106 2 12:4…" at bounding box center [202, 318] width 235 height 513
click at [207, 186] on div "13:45" at bounding box center [207, 185] width 23 height 5
click at [248, 298] on div "40 6 13:15 42y43 block 3 14:15 41 2 13:00 44 3 13:15 80 4 81 2 13:00 106 2 12:4…" at bounding box center [202, 318] width 235 height 513
click at [235, 138] on div "14:00" at bounding box center [231, 136] width 23 height 5
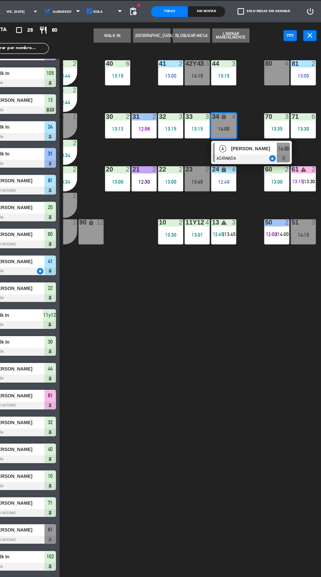
click at [207, 88] on div "14:15" at bounding box center [207, 88] width 23 height 5
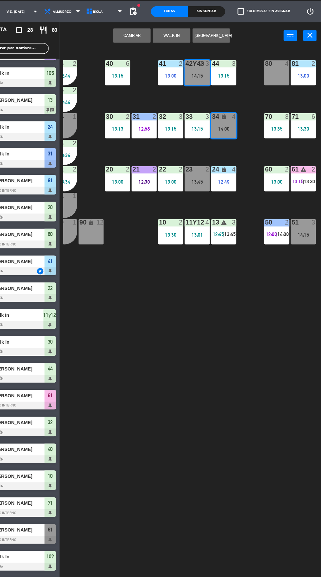
click at [154, 50] on button "Cambiar" at bounding box center [148, 51] width 34 height 13
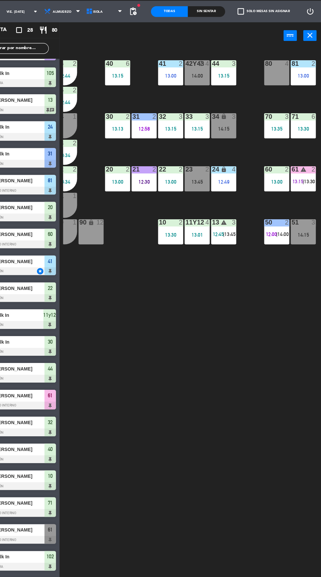
click at [248, 307] on div "40 6 13:15 42y43 block 4 14:00 41 2 13:00 44 3 13:15 80 4 81 2 13:00 106 2 12:4…" at bounding box center [202, 318] width 235 height 513
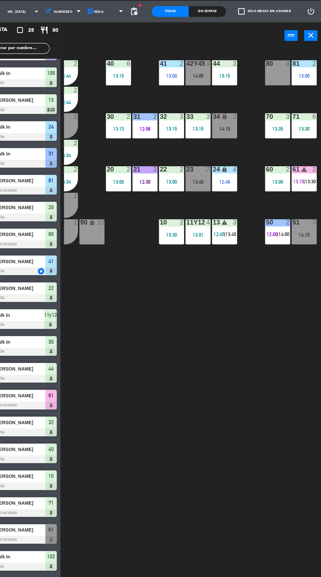
click at [189, 235] on div "13:30" at bounding box center [183, 233] width 23 height 5
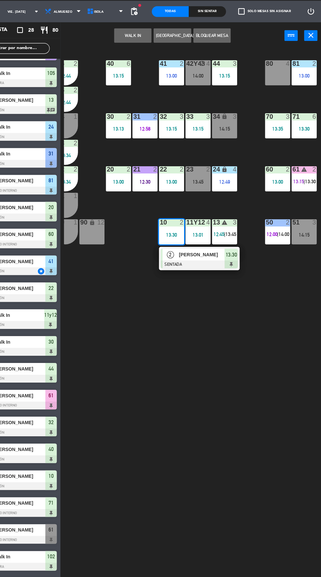
click at [215, 255] on div "[PERSON_NAME]" at bounding box center [210, 251] width 43 height 11
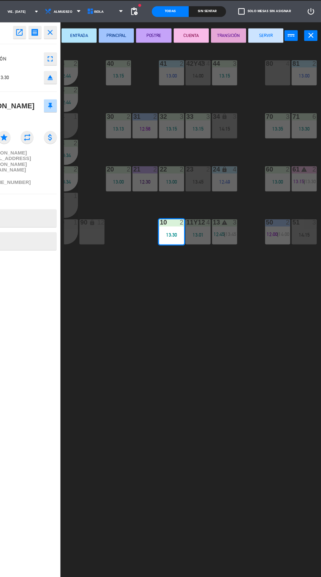
click at [96, 55] on button "ENTRADA" at bounding box center [99, 51] width 32 height 13
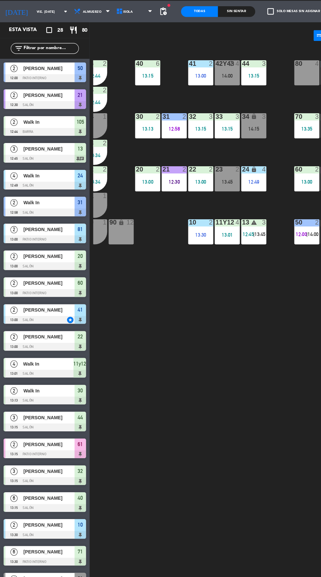
click at [214, 231] on div "13:01" at bounding box center [207, 233] width 23 height 5
click at [230, 383] on div "40 6 13:15 42y43 block 4 14:00 41 2 13:00 44 3 13:15 80 4 81 2 13:00 106 2 12:4…" at bounding box center [202, 318] width 235 height 513
click at [230, 231] on span "12:45" at bounding box center [226, 232] width 10 height 5
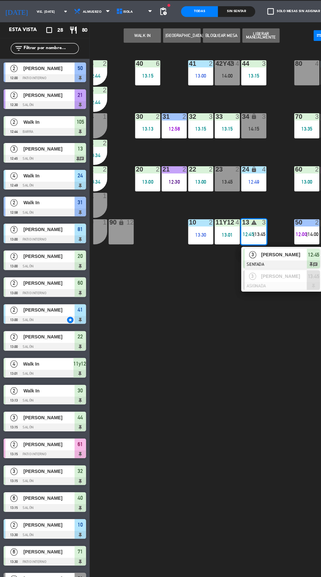
click at [259, 252] on span "[PERSON_NAME]" at bounding box center [259, 251] width 42 height 7
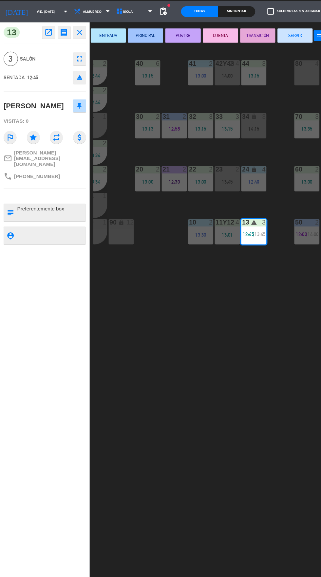
click at [177, 48] on button "POSTRE" at bounding box center [167, 51] width 32 height 13
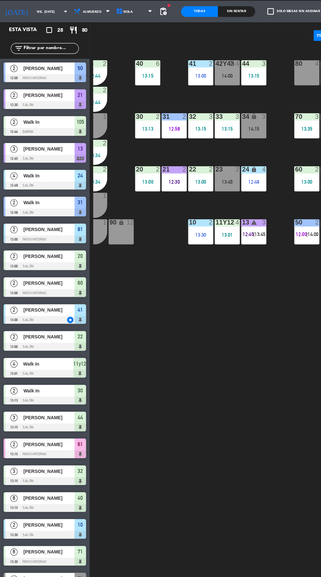
click at [234, 229] on div "13 warning 3 12:45 | 13:45" at bounding box center [231, 230] width 23 height 23
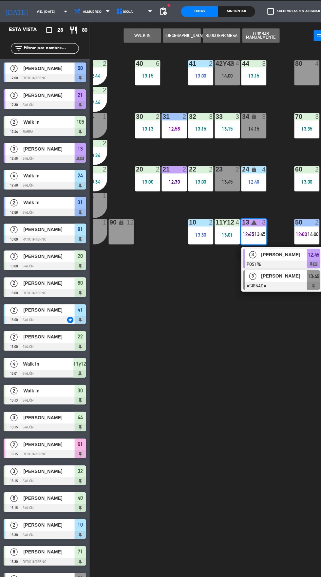
click at [264, 273] on span "[PERSON_NAME]" at bounding box center [259, 271] width 42 height 7
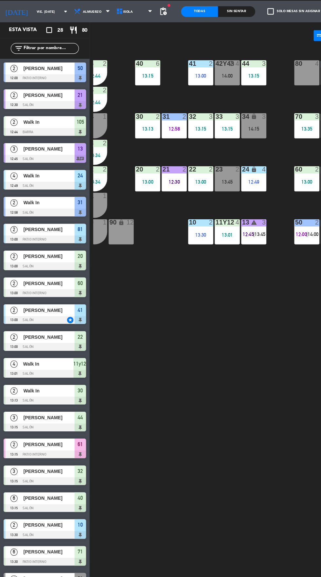
scroll to position [120, 0]
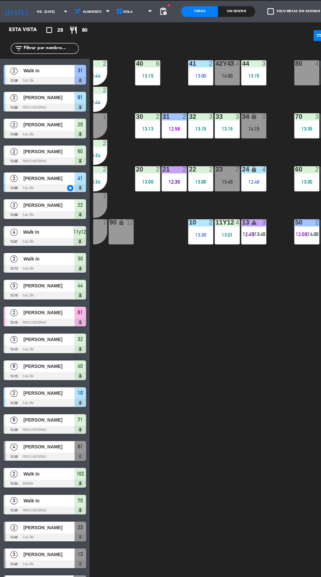
click at [252, 332] on div "40 6 13:15 42y43 block 4 14:00 41 2 13:00 44 3 13:15 80 4 81 2 13:00 106 2 12:4…" at bounding box center [202, 318] width 235 height 513
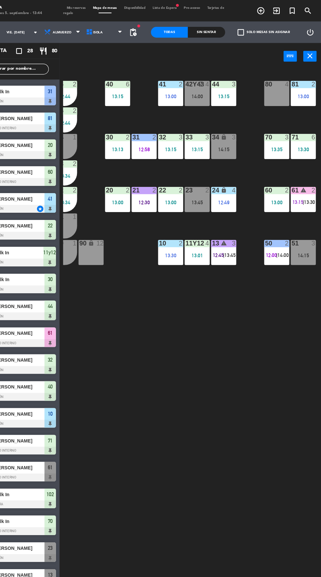
scroll to position [0, 0]
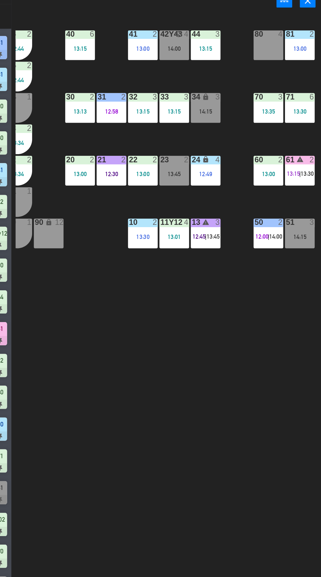
click at [302, 183] on span "13:15" at bounding box center [299, 184] width 10 height 5
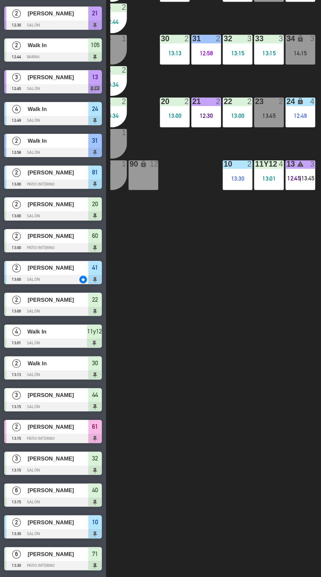
scroll to position [22, 0]
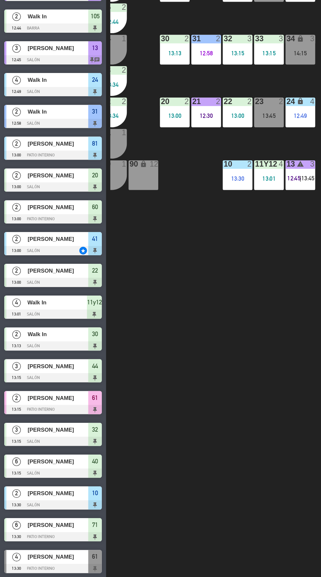
click at [213, 335] on div "40 6 13:15 42y43 block 4 14:00 41 2 13:00 44 3 13:15 80 4 81 2 13:00 106 2 12:4…" at bounding box center [202, 318] width 235 height 513
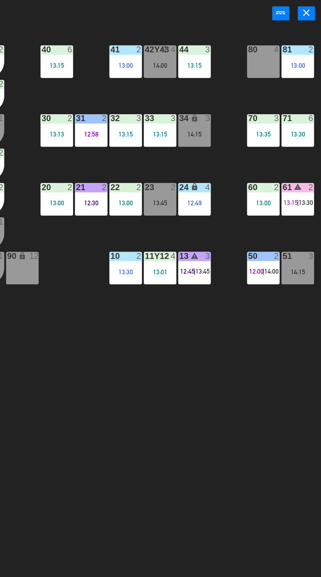
scroll to position [0, 10]
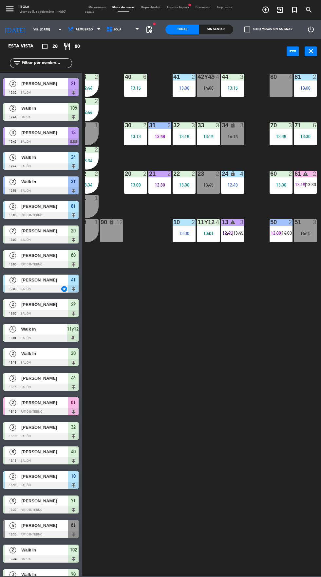
click at [232, 292] on div "40 6 13:15 42y43 block 4 14:00 41 2 13:00 44 3 13:15 80 4 81 2 13:00 106 2 12:4…" at bounding box center [202, 318] width 235 height 513
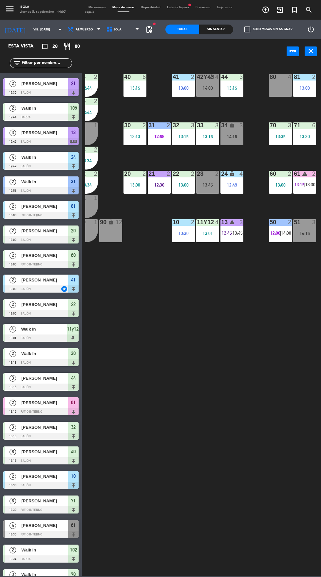
click at [306, 86] on div "13:00" at bounding box center [304, 88] width 23 height 5
click at [257, 289] on div "40 6 13:15 42y43 block 4 14:00 41 2 13:00 44 3 13:15 80 4 81 2 13:00 106 2 12:4…" at bounding box center [202, 318] width 235 height 513
click at [303, 125] on div at bounding box center [304, 125] width 11 height 6
